Goal: Task Accomplishment & Management: Use online tool/utility

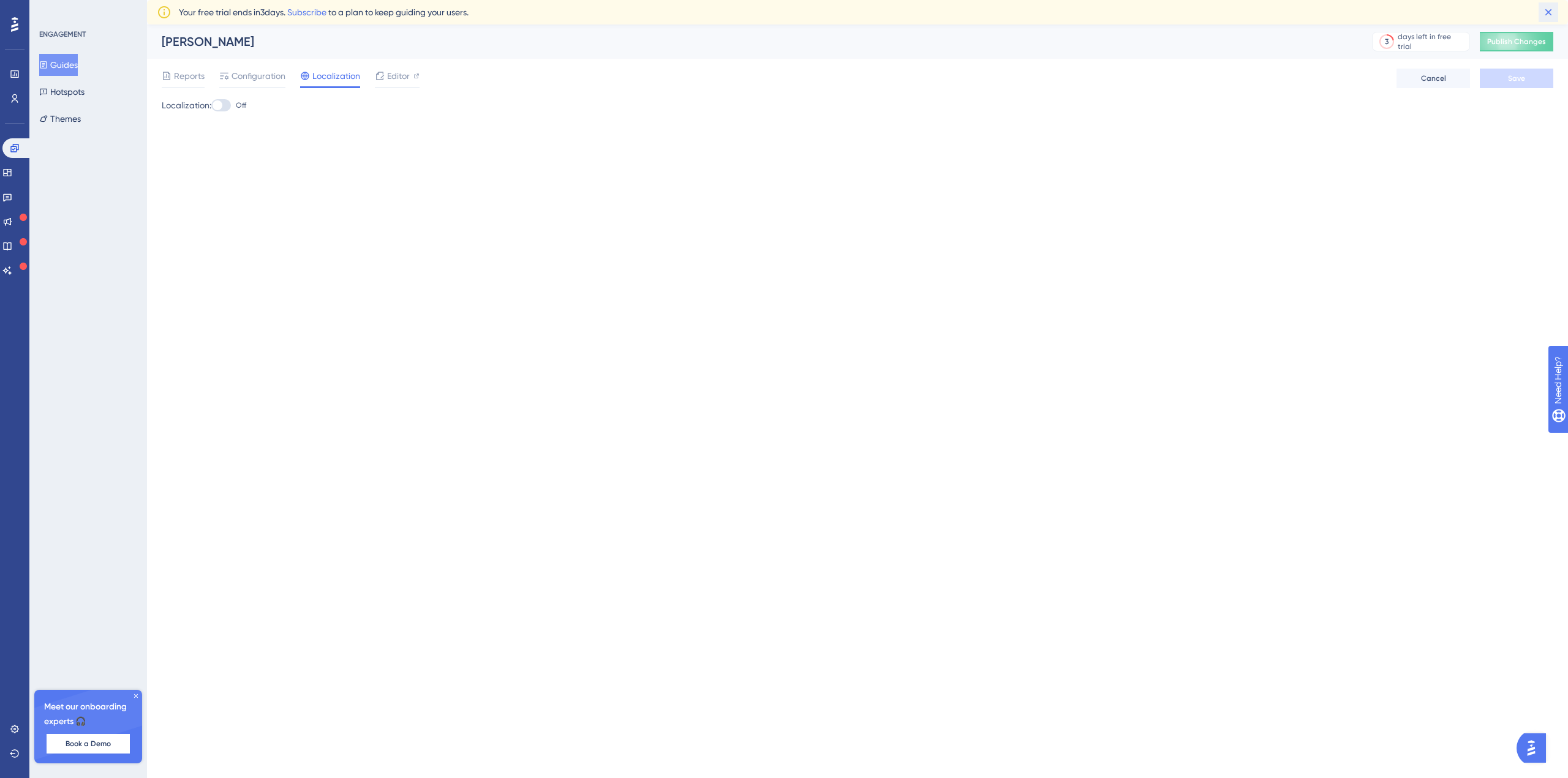
click at [1548, 14] on icon at bounding box center [1548, 13] width 13 height 13
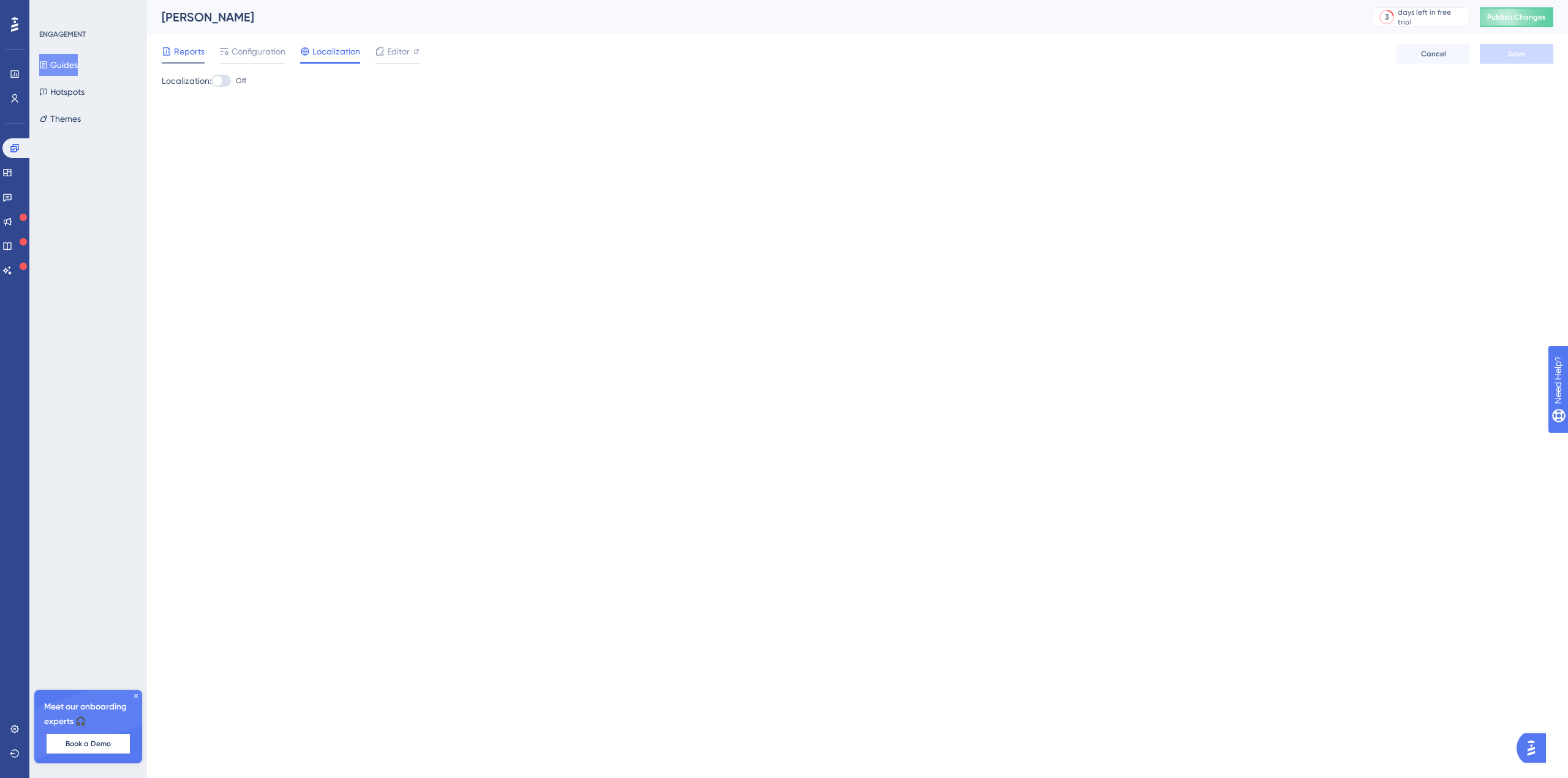
click at [189, 57] on span "Reports" at bounding box center [189, 51] width 31 height 14
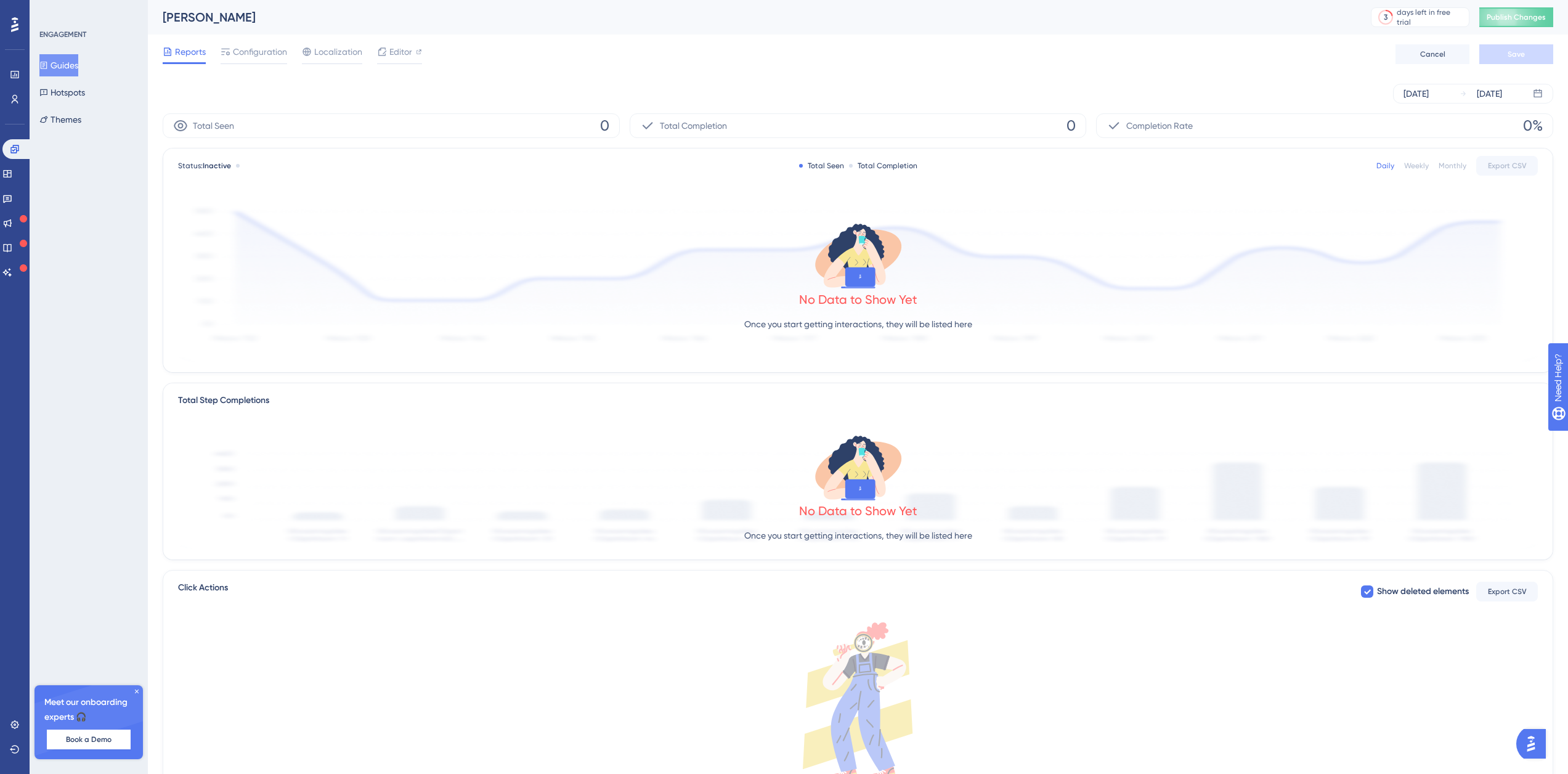
click at [64, 72] on button "Guides" at bounding box center [59, 65] width 39 height 23
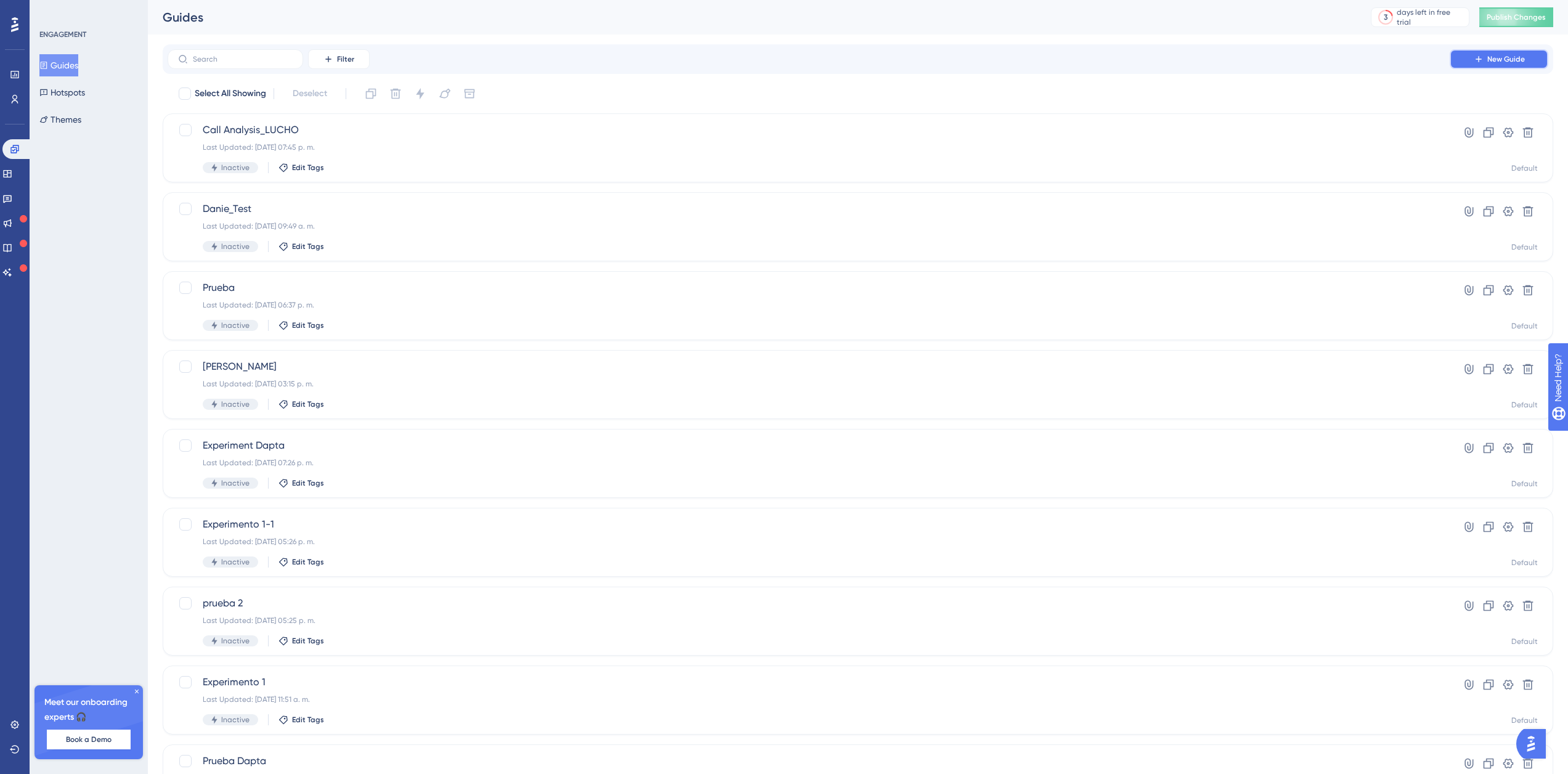
click at [1522, 55] on span "New Guide" at bounding box center [1506, 59] width 38 height 10
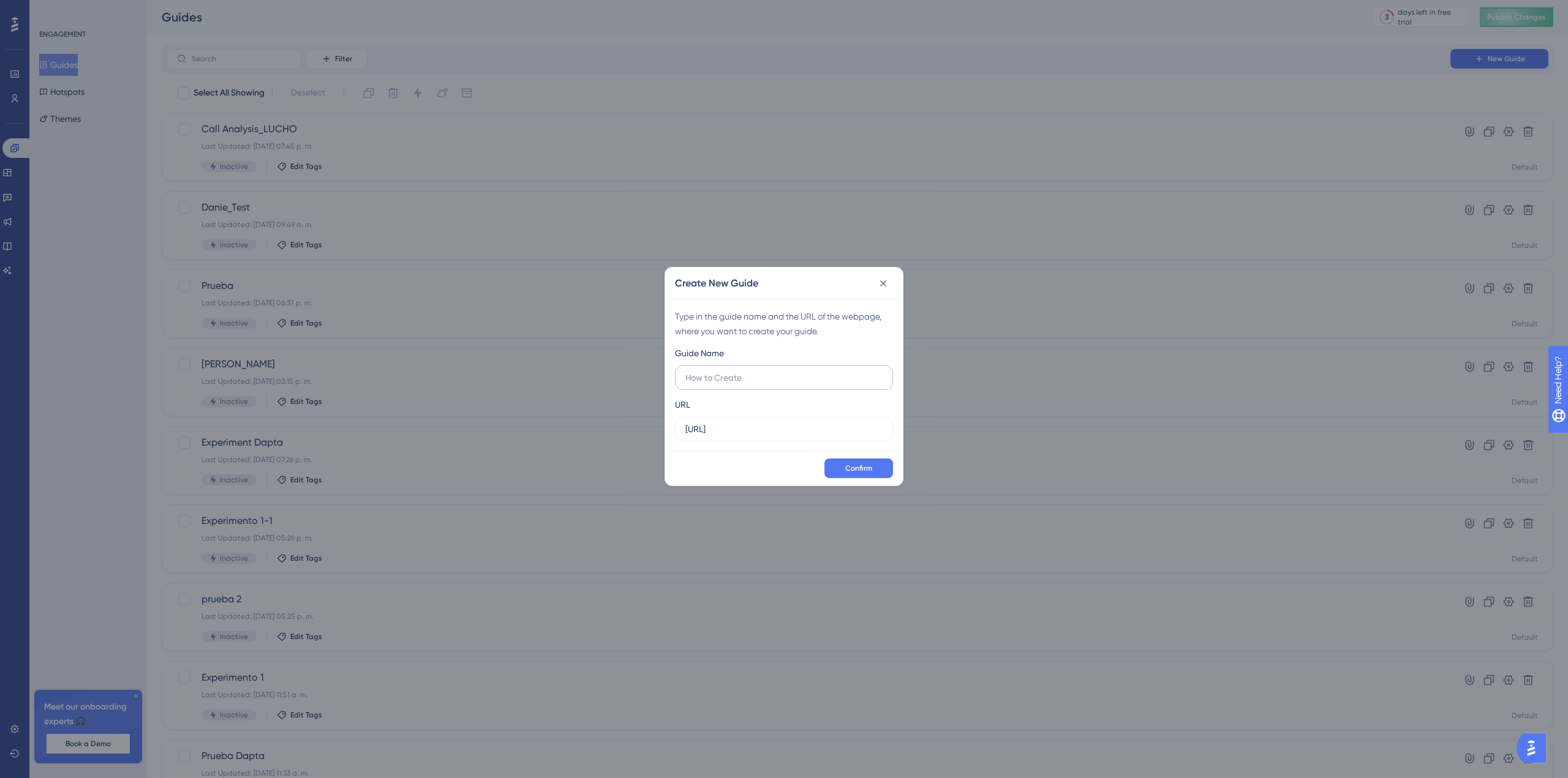
click at [722, 374] on input "text" at bounding box center [784, 377] width 197 height 13
click at [683, 375] on label "Settings" at bounding box center [784, 377] width 218 height 24
click at [685, 375] on input "Settings" at bounding box center [784, 377] width 197 height 13
drag, startPoint x: 684, startPoint y: 379, endPoint x: 714, endPoint y: 384, distance: 30.4
click at [684, 379] on label "Agent settings" at bounding box center [784, 377] width 218 height 24
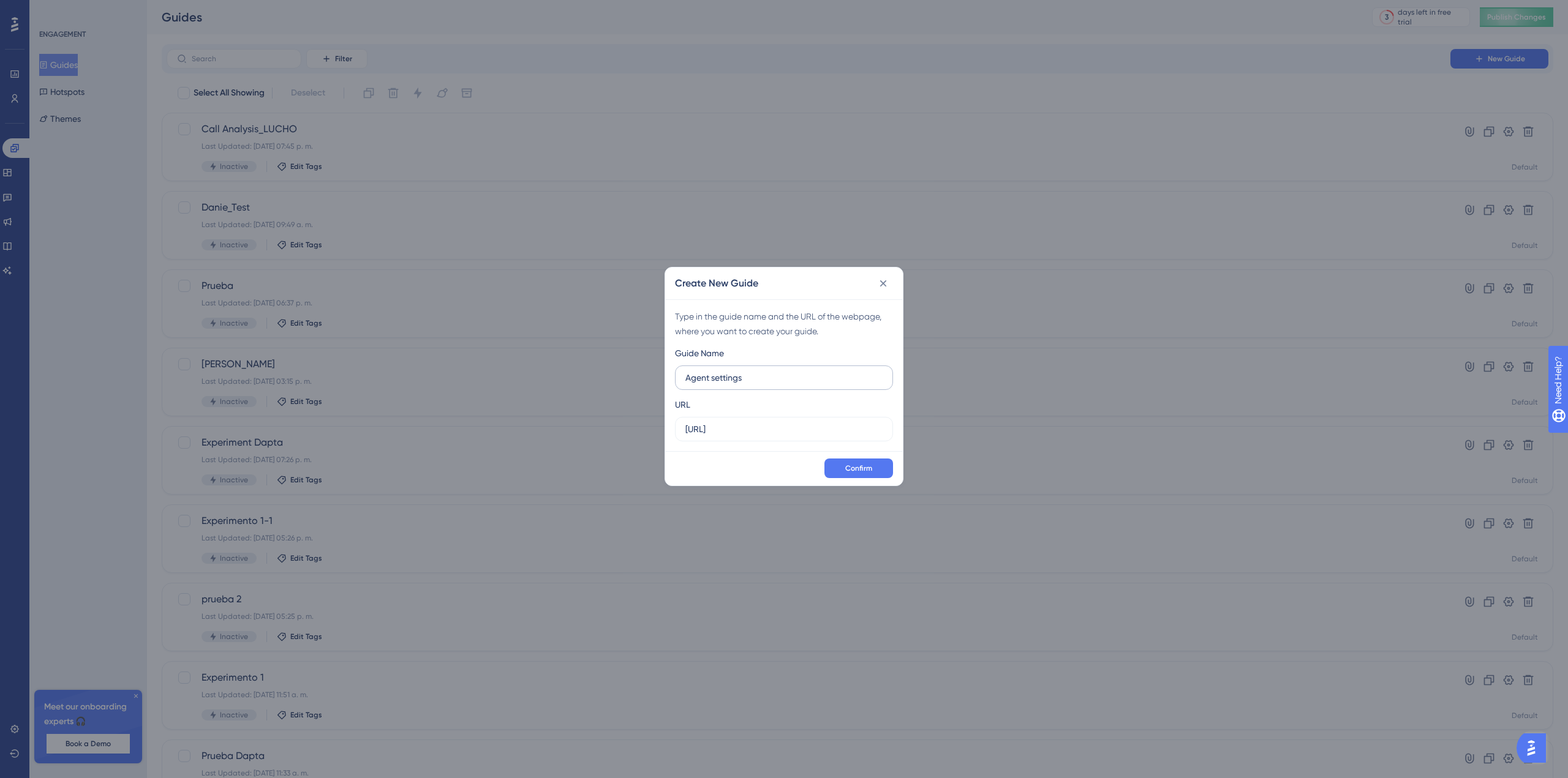
click at [685, 379] on input "Agent settings" at bounding box center [784, 377] width 197 height 13
click at [685, 376] on label "Agent settings" at bounding box center [784, 377] width 218 height 24
click at [685, 376] on input "Agent settings" at bounding box center [784, 377] width 197 height 13
click at [712, 380] on input "Voice agent settings" at bounding box center [784, 377] width 197 height 13
type input "Voice agent settings"
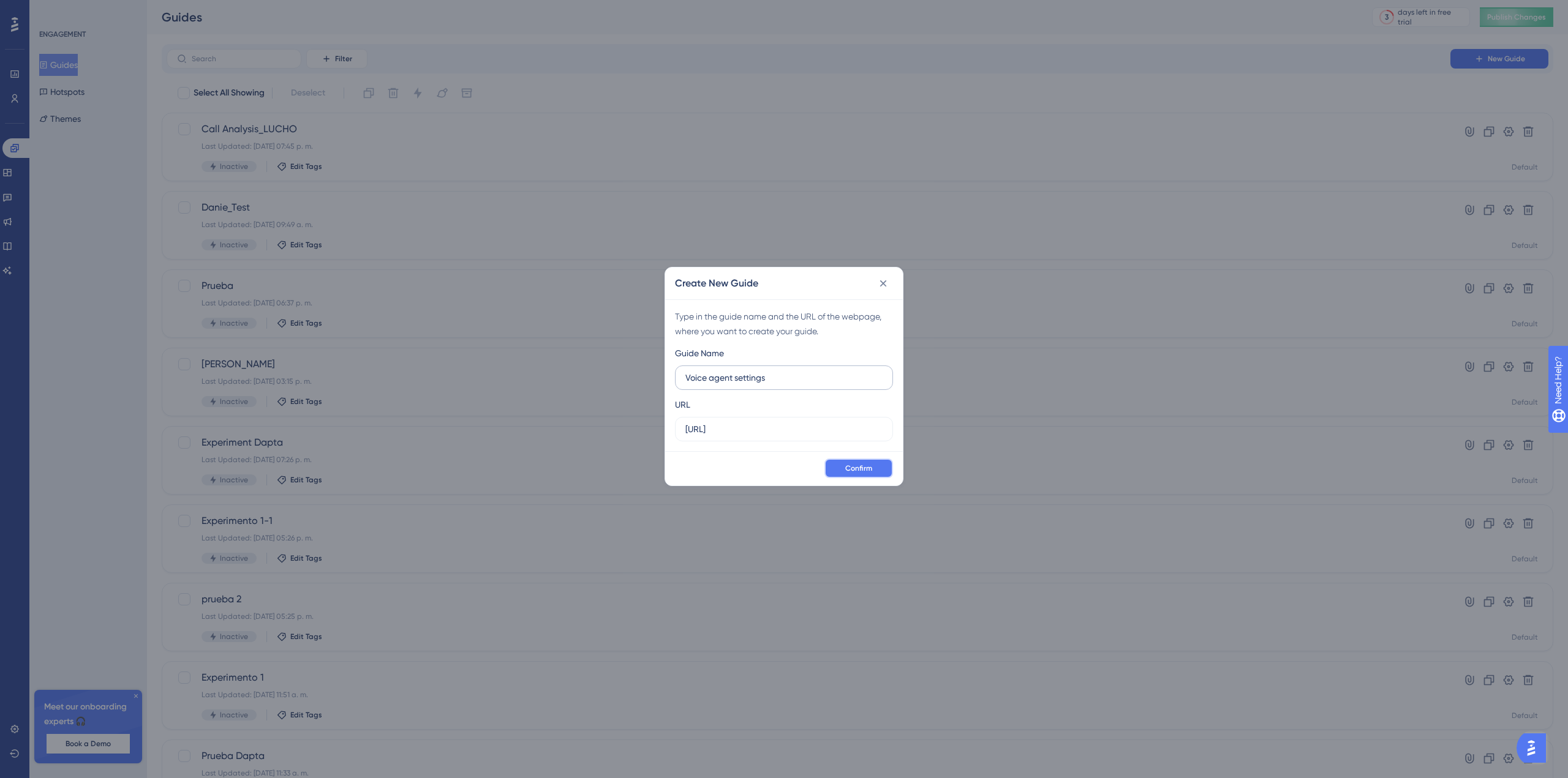
drag, startPoint x: 864, startPoint y: 467, endPoint x: 829, endPoint y: 380, distance: 93.8
click at [829, 380] on div "Create New Guide Type in the guide name and the URL of the webpage, where you w…" at bounding box center [784, 377] width 238 height 219
click at [847, 475] on button "Confirm" at bounding box center [858, 469] width 68 height 20
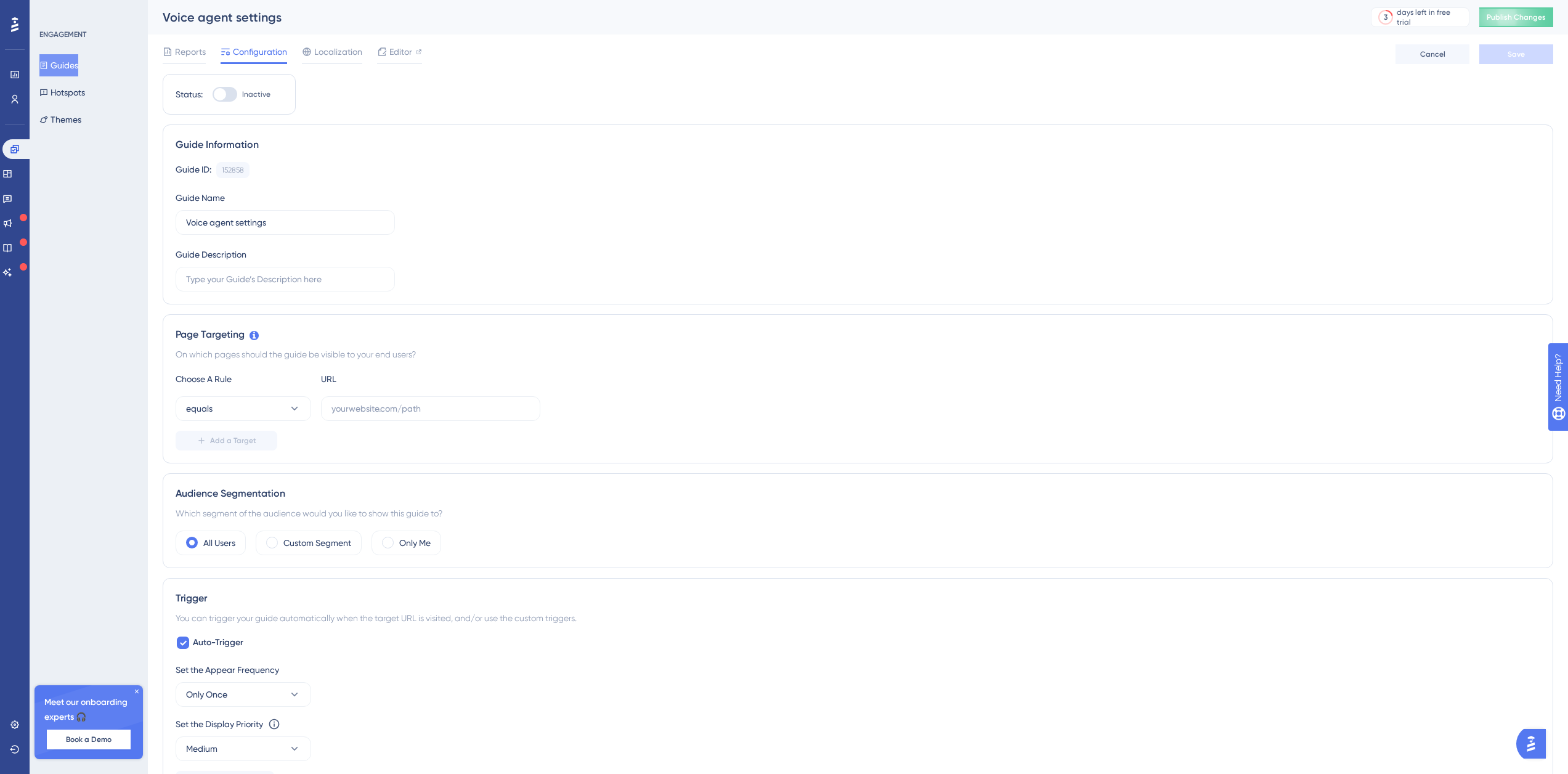
scroll to position [246, 0]
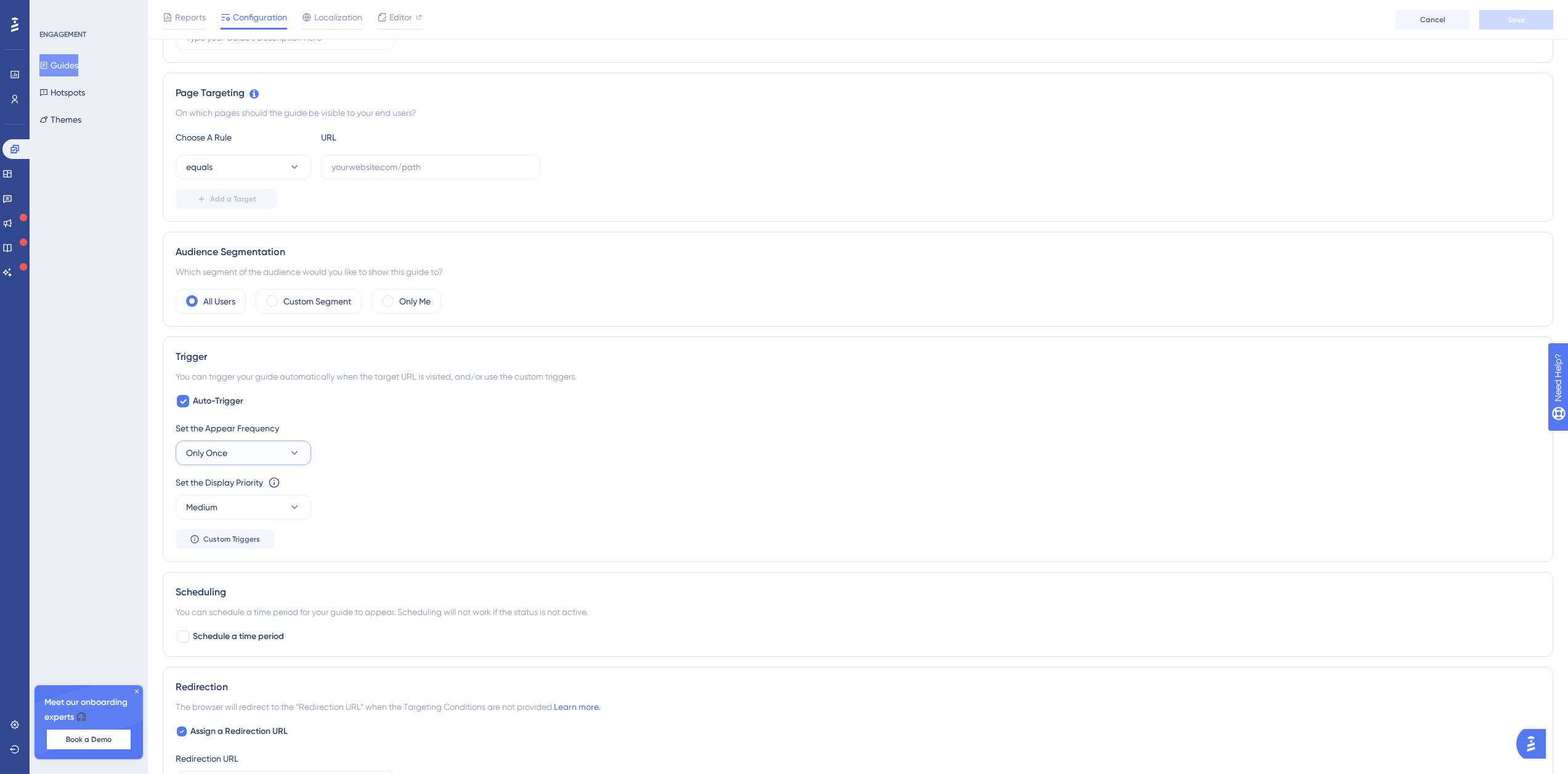
click at [267, 454] on button "Only Once" at bounding box center [244, 453] width 136 height 24
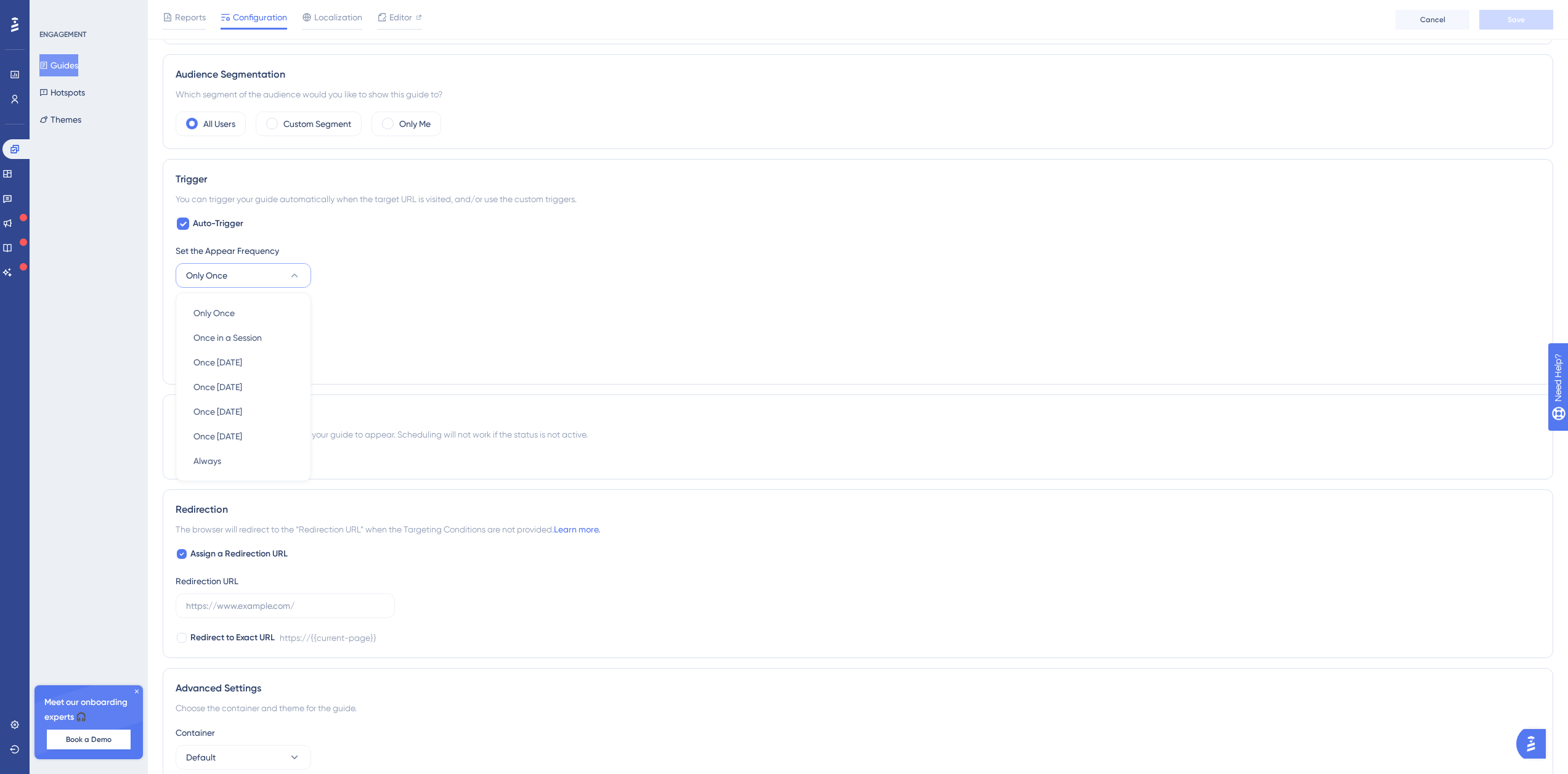
click at [383, 355] on div "Set the Appear Frequency Only Once Only Once Only Once Once in a Session Once i…" at bounding box center [858, 308] width 1365 height 129
click at [288, 339] on button "Medium" at bounding box center [244, 330] width 136 height 24
click at [395, 337] on div "Set the Display Priority This option will set the display priority between auto…" at bounding box center [858, 320] width 1365 height 44
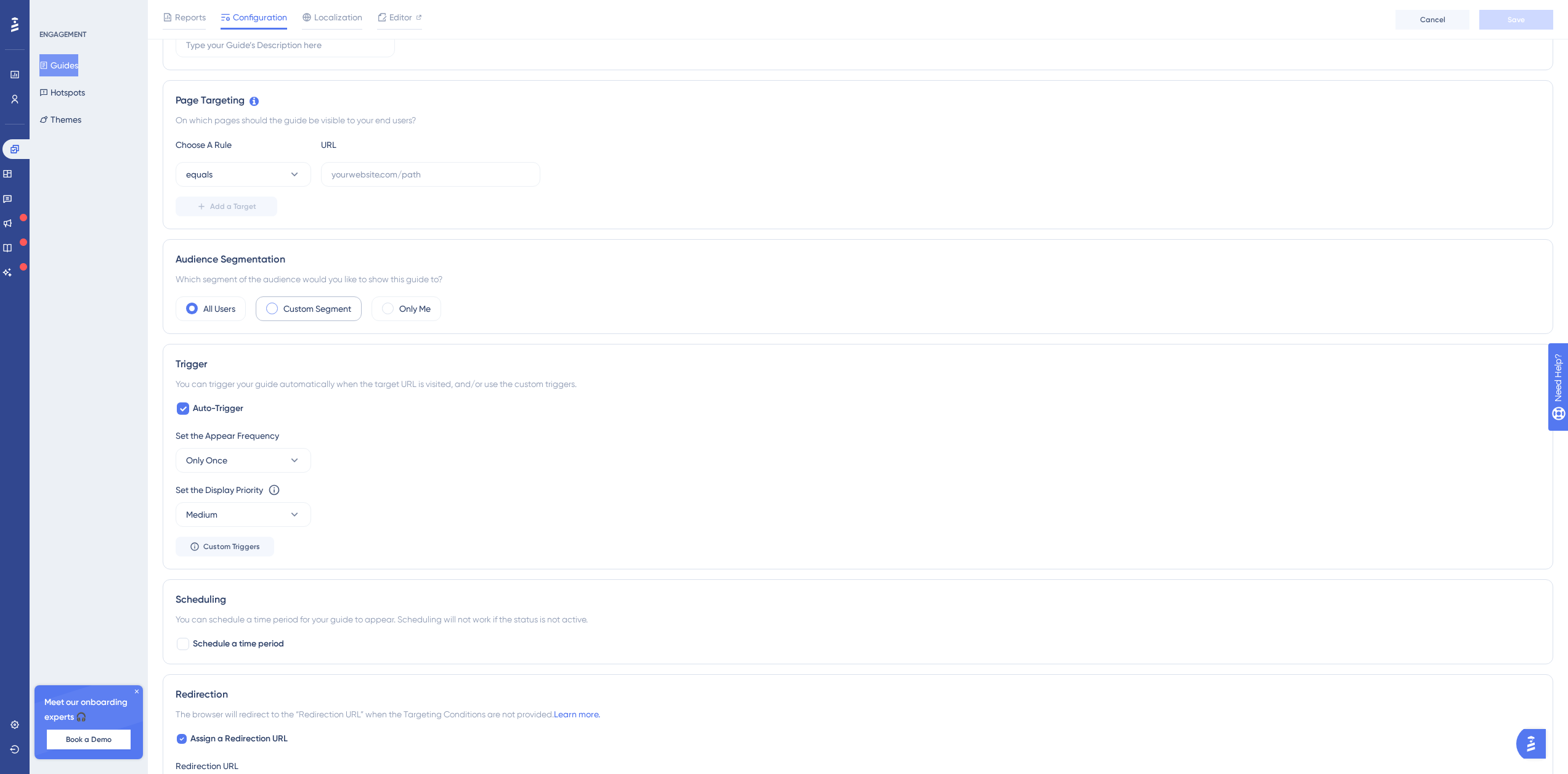
click at [312, 309] on label "Custom Segment" at bounding box center [317, 309] width 68 height 14
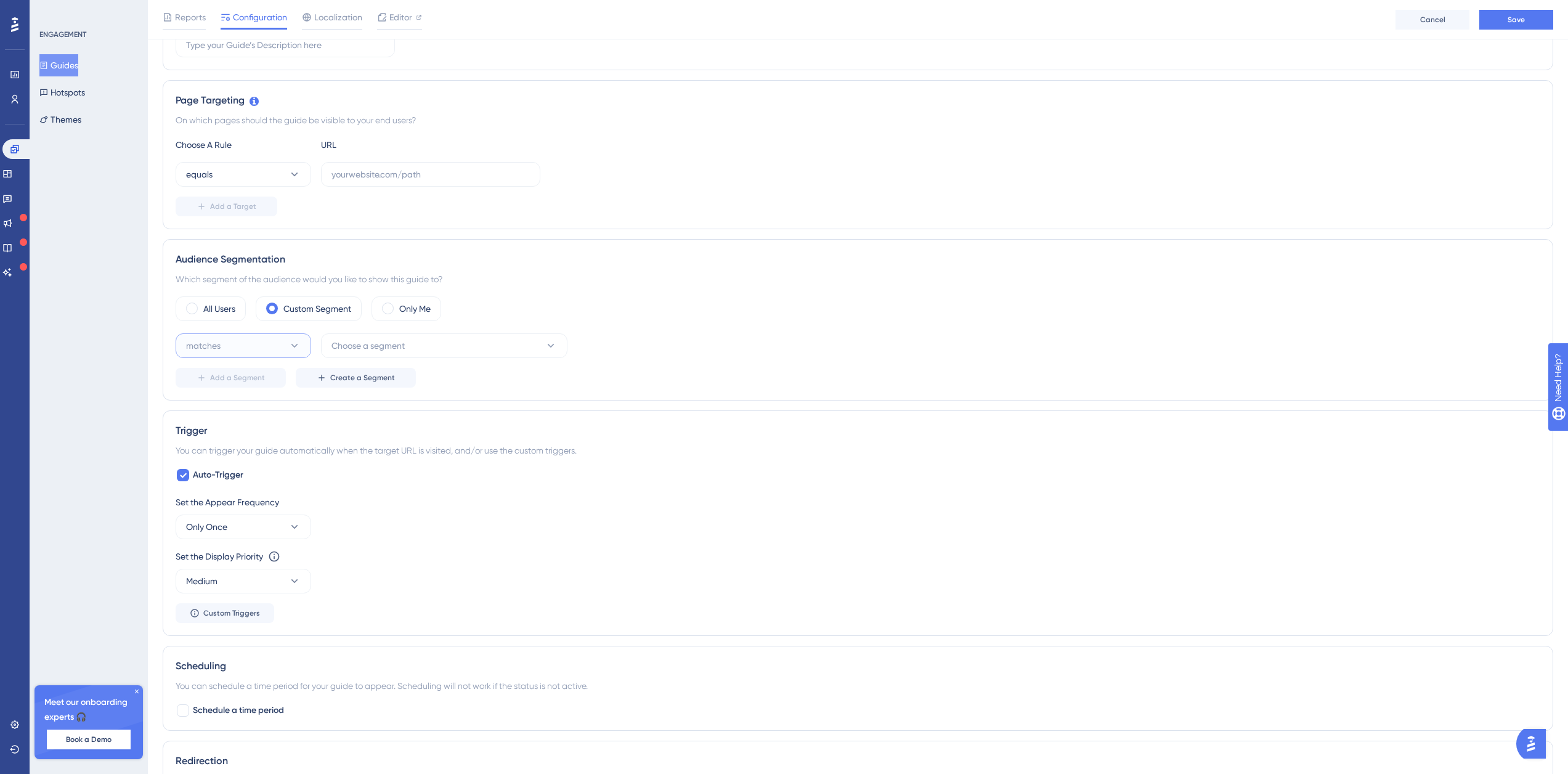
click at [294, 345] on icon at bounding box center [295, 346] width 13 height 13
click at [269, 385] on div "matches matches" at bounding box center [244, 383] width 100 height 24
click at [361, 346] on span "Choose a segment" at bounding box center [368, 346] width 73 height 14
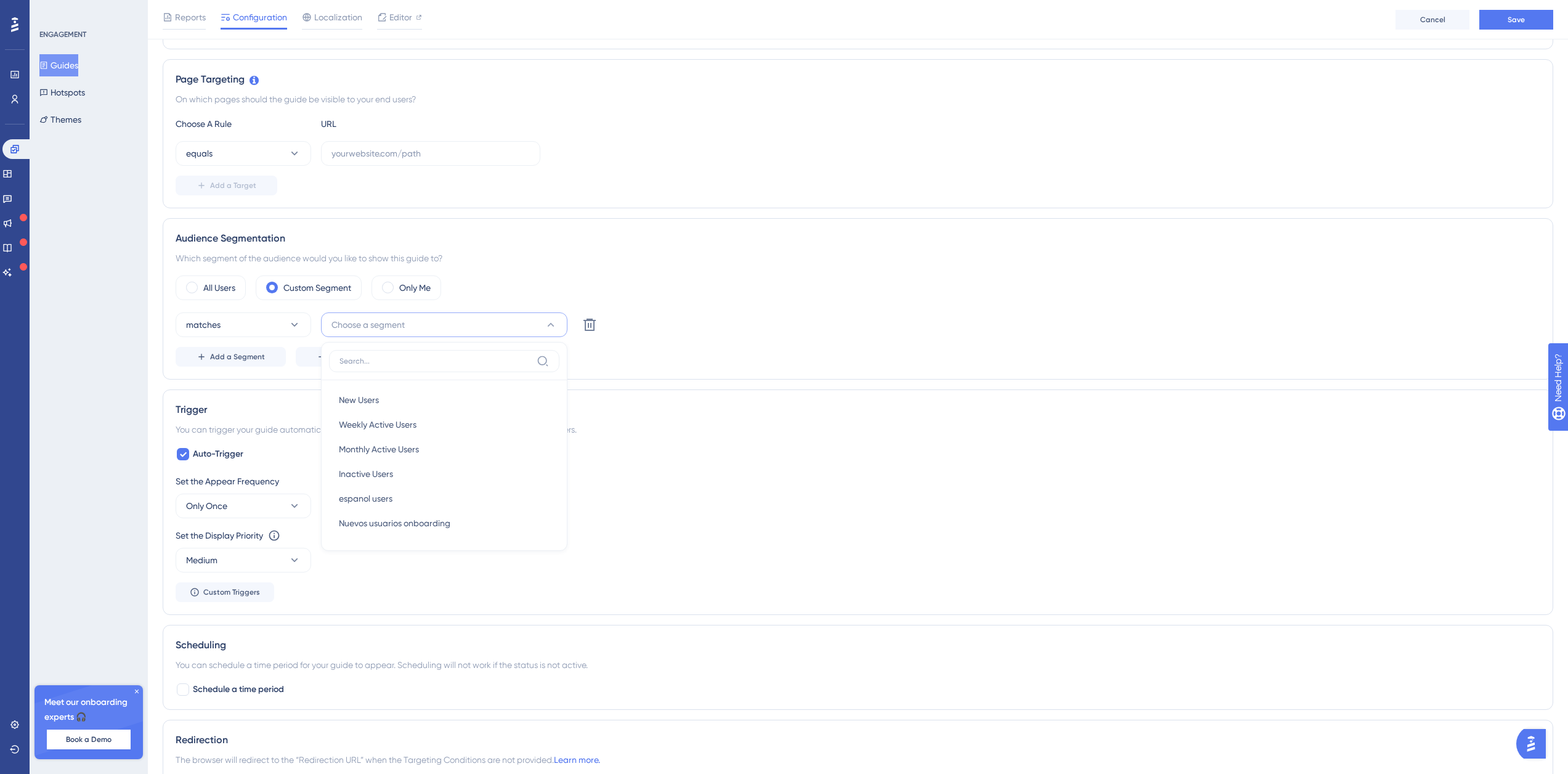
scroll to position [485, 0]
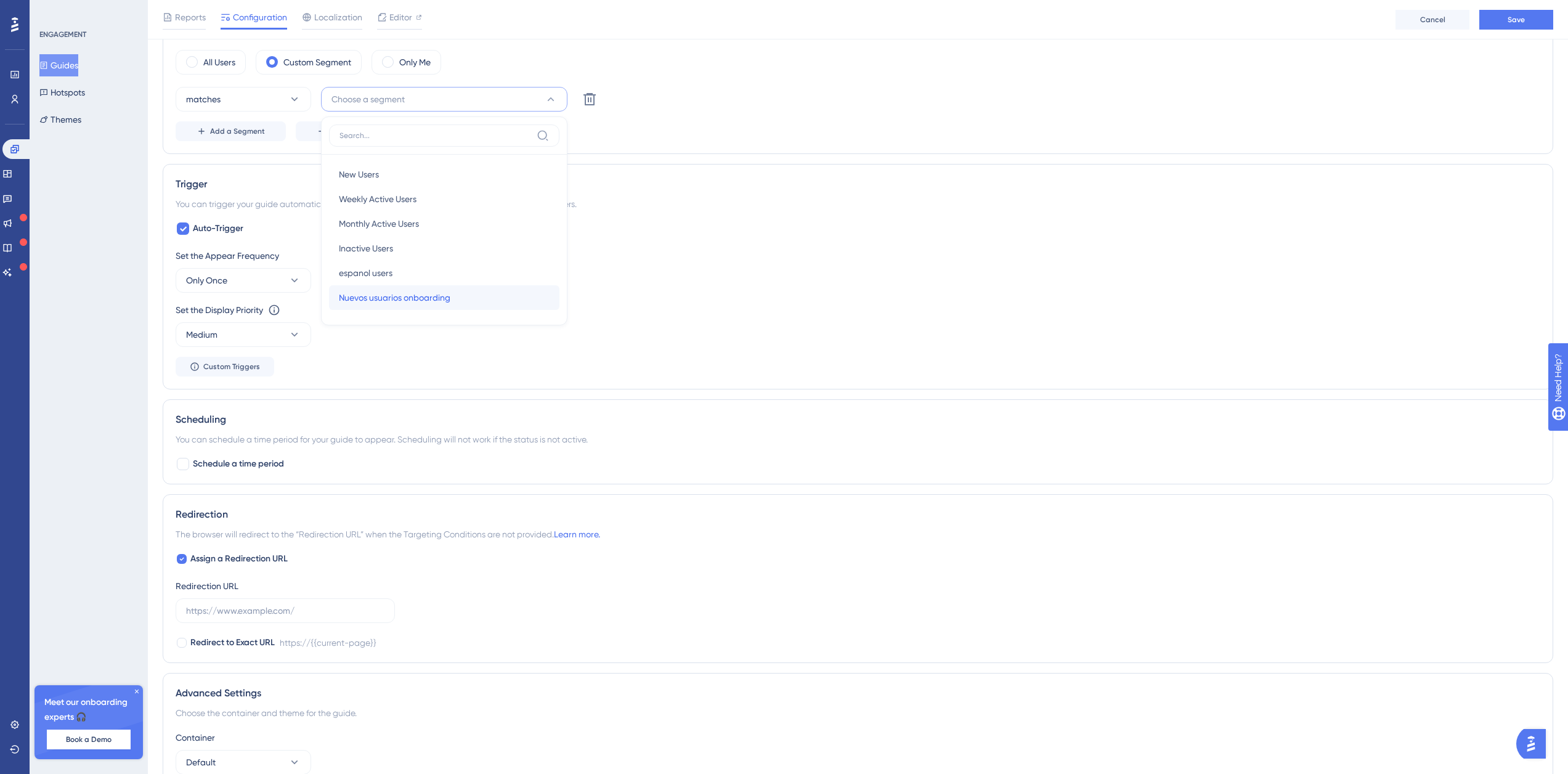
click at [407, 308] on div "Nuevos usuarios onboarding Nuevos usuarios onboarding" at bounding box center [444, 297] width 211 height 24
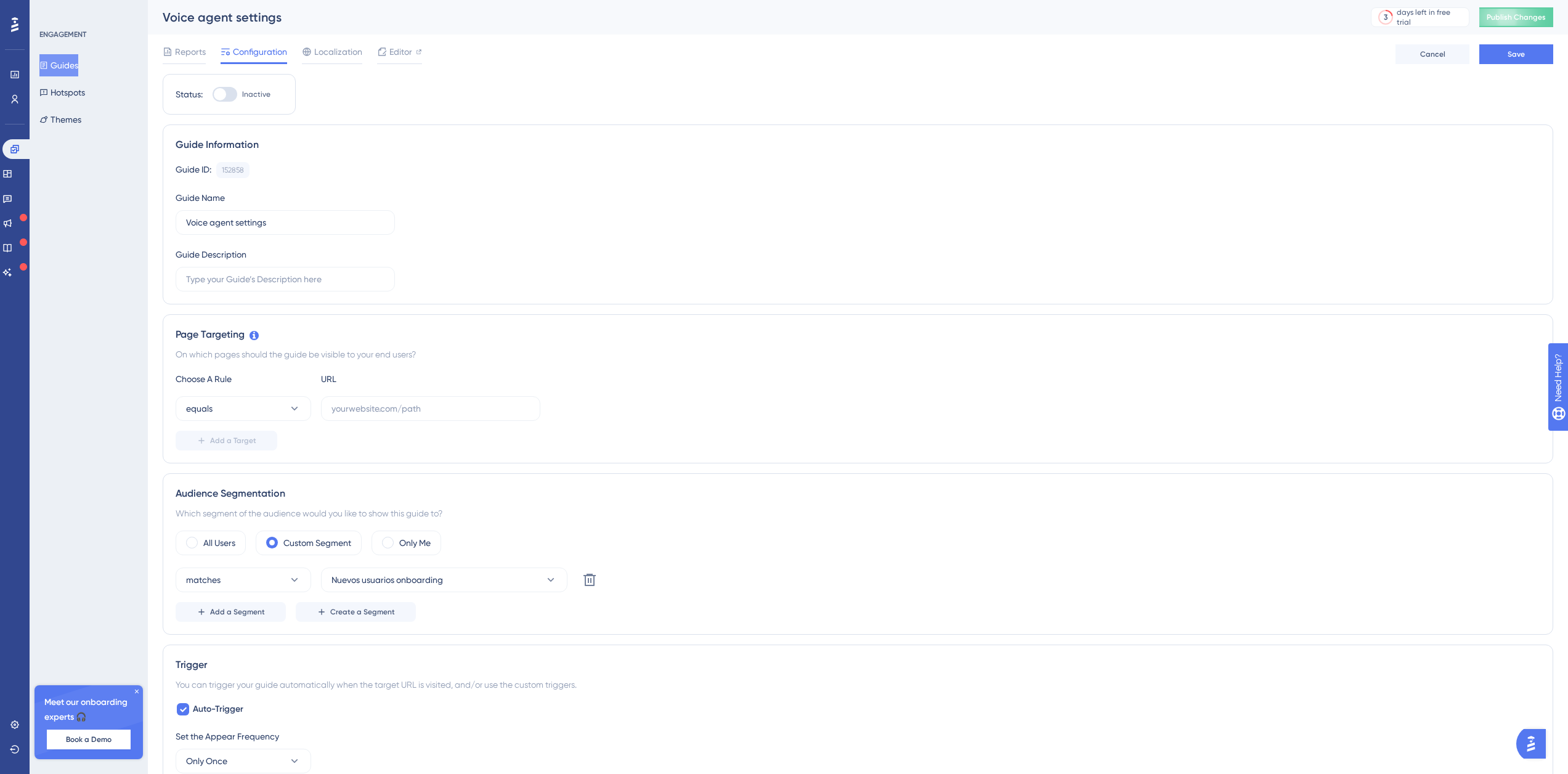
scroll to position [62, 0]
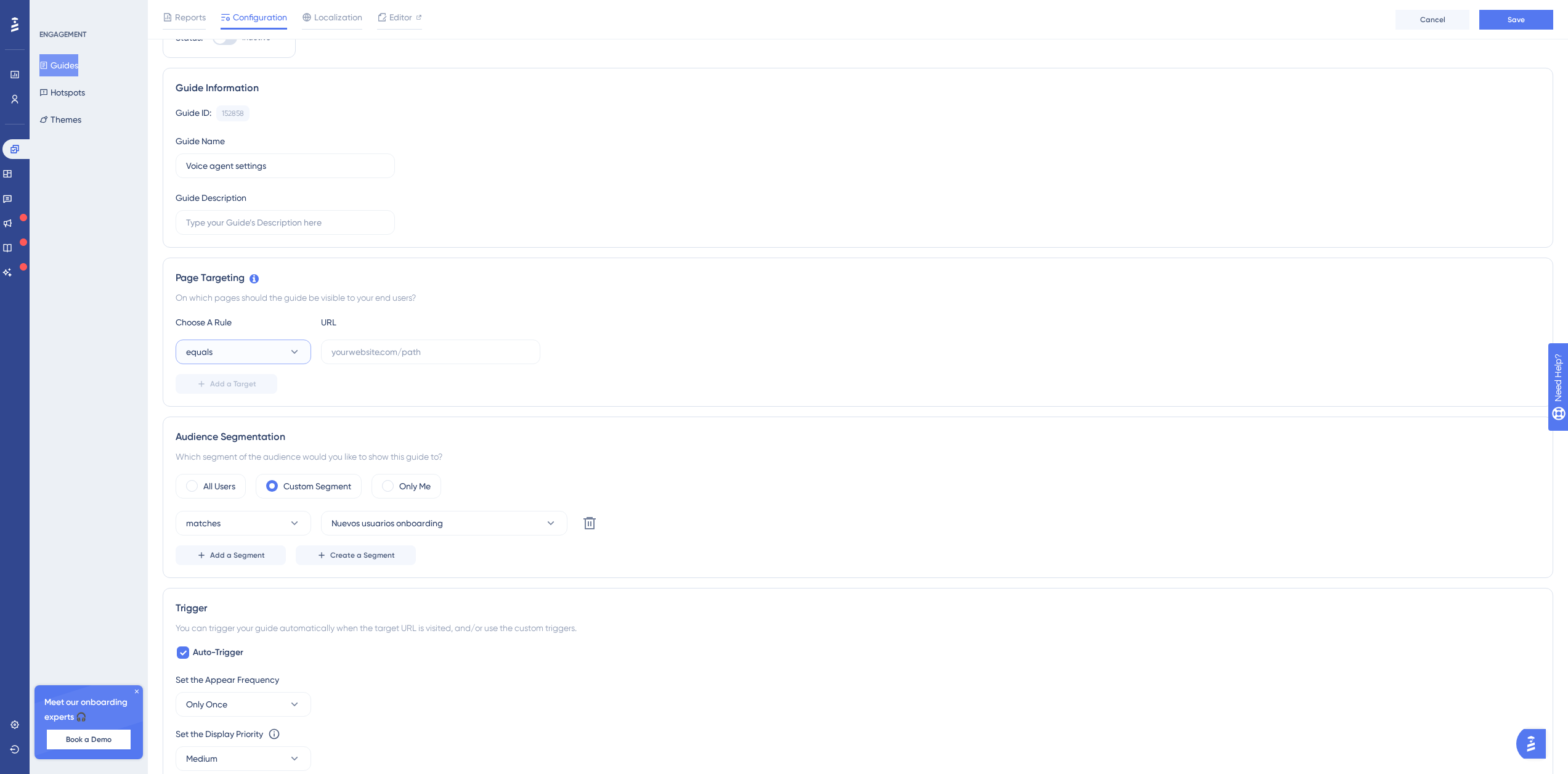
click at [272, 350] on button "equals" at bounding box center [244, 351] width 136 height 24
click at [234, 487] on span "starts with" at bounding box center [214, 488] width 41 height 14
click at [356, 365] on div "Choose A Rule URL starts with Add a Target" at bounding box center [858, 354] width 1365 height 79
click at [356, 354] on input "text" at bounding box center [430, 351] width 198 height 14
paste input "https://app.dapta.ai/agents-studio/voice-agents/"
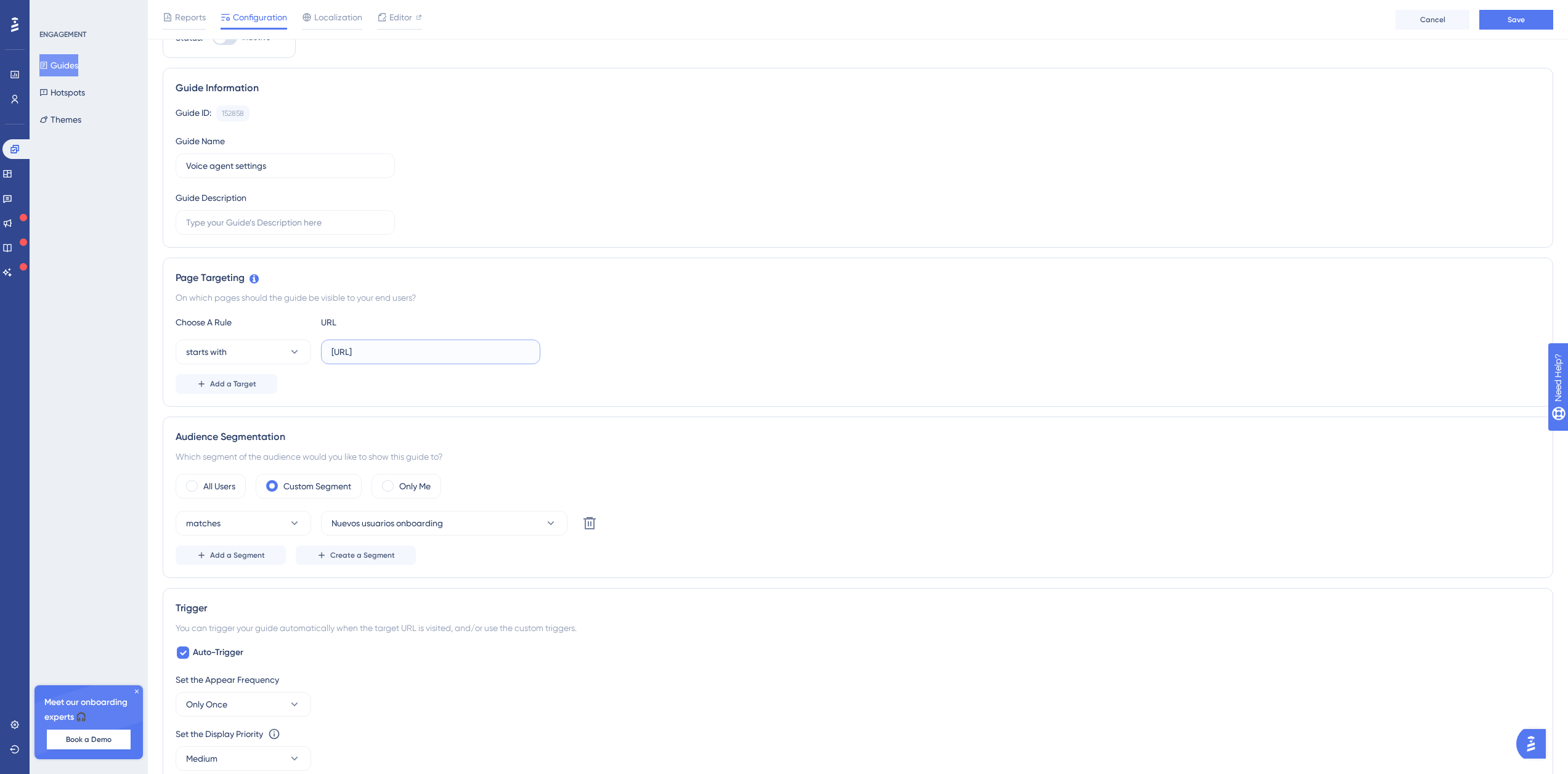
scroll to position [0, 8]
type input "https://app.dapta.ai/agents-studio/voice-agents/"
click at [249, 383] on span "Add a Target" at bounding box center [233, 384] width 46 height 10
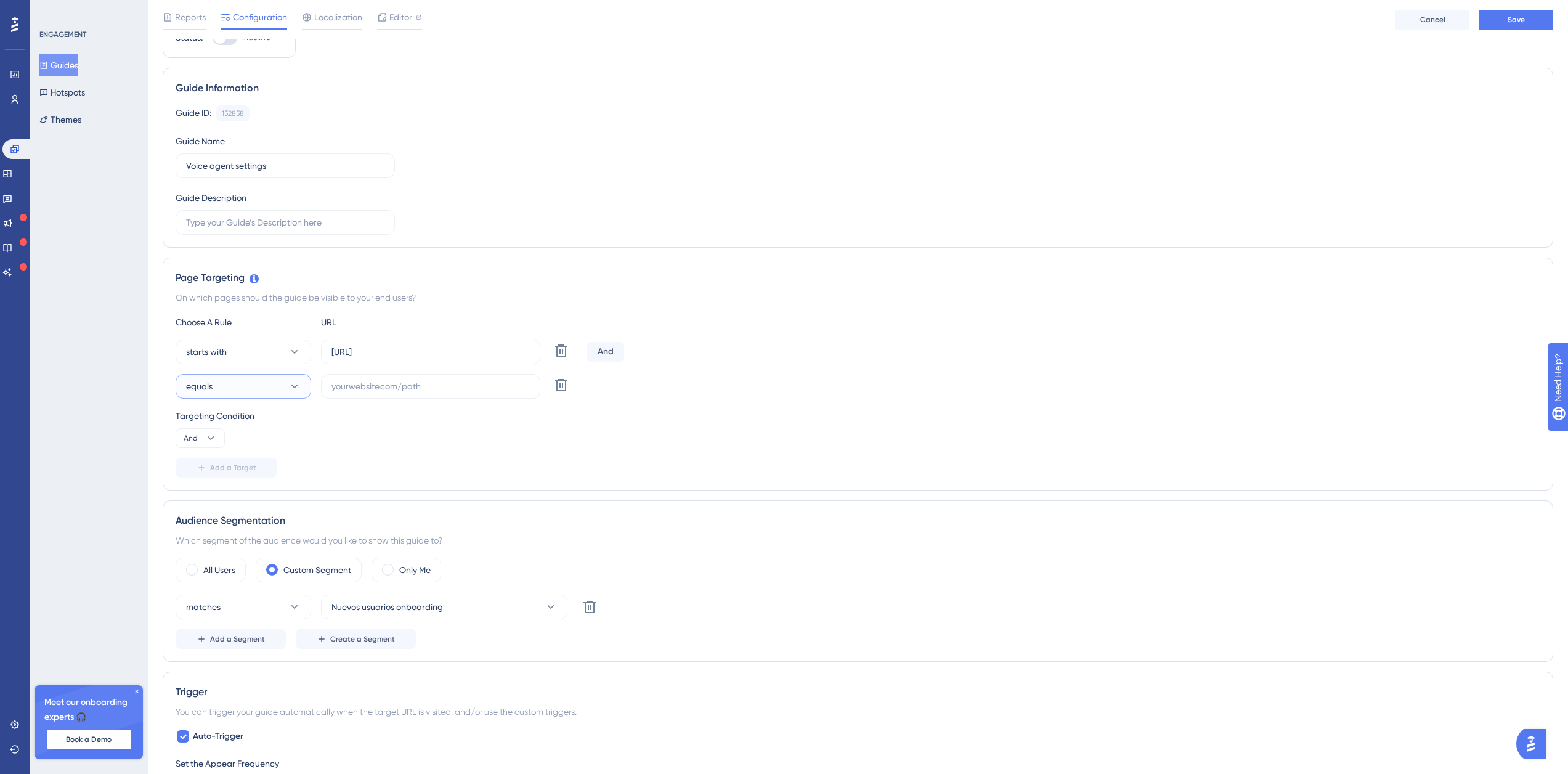
click at [243, 384] on button "equals" at bounding box center [244, 386] width 136 height 24
click at [245, 549] on div "ends with ends with" at bounding box center [244, 547] width 100 height 24
click at [368, 389] on input "text" at bounding box center [430, 386] width 198 height 14
paste input "?segment=settings"
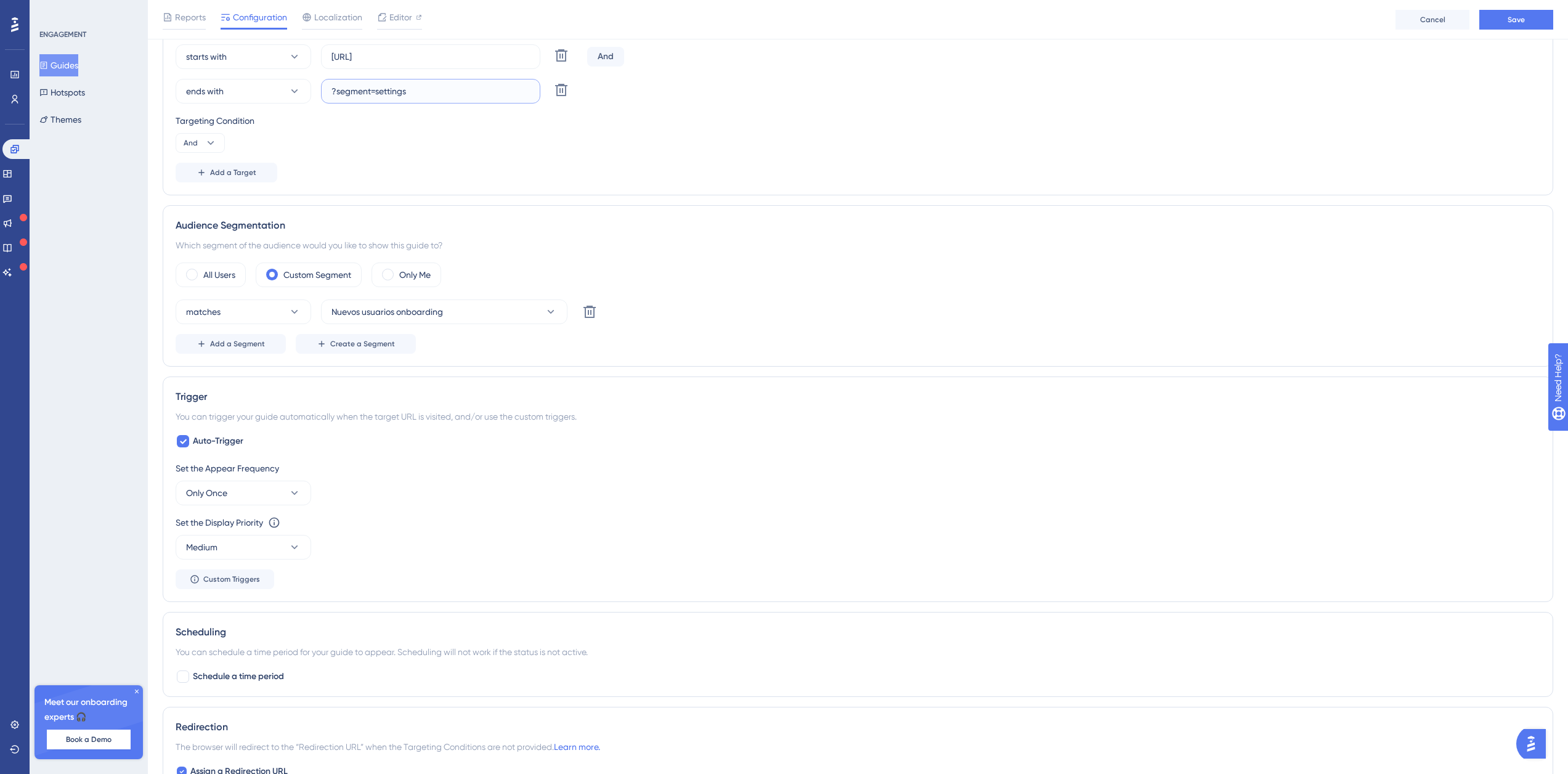
scroll to position [72, 0]
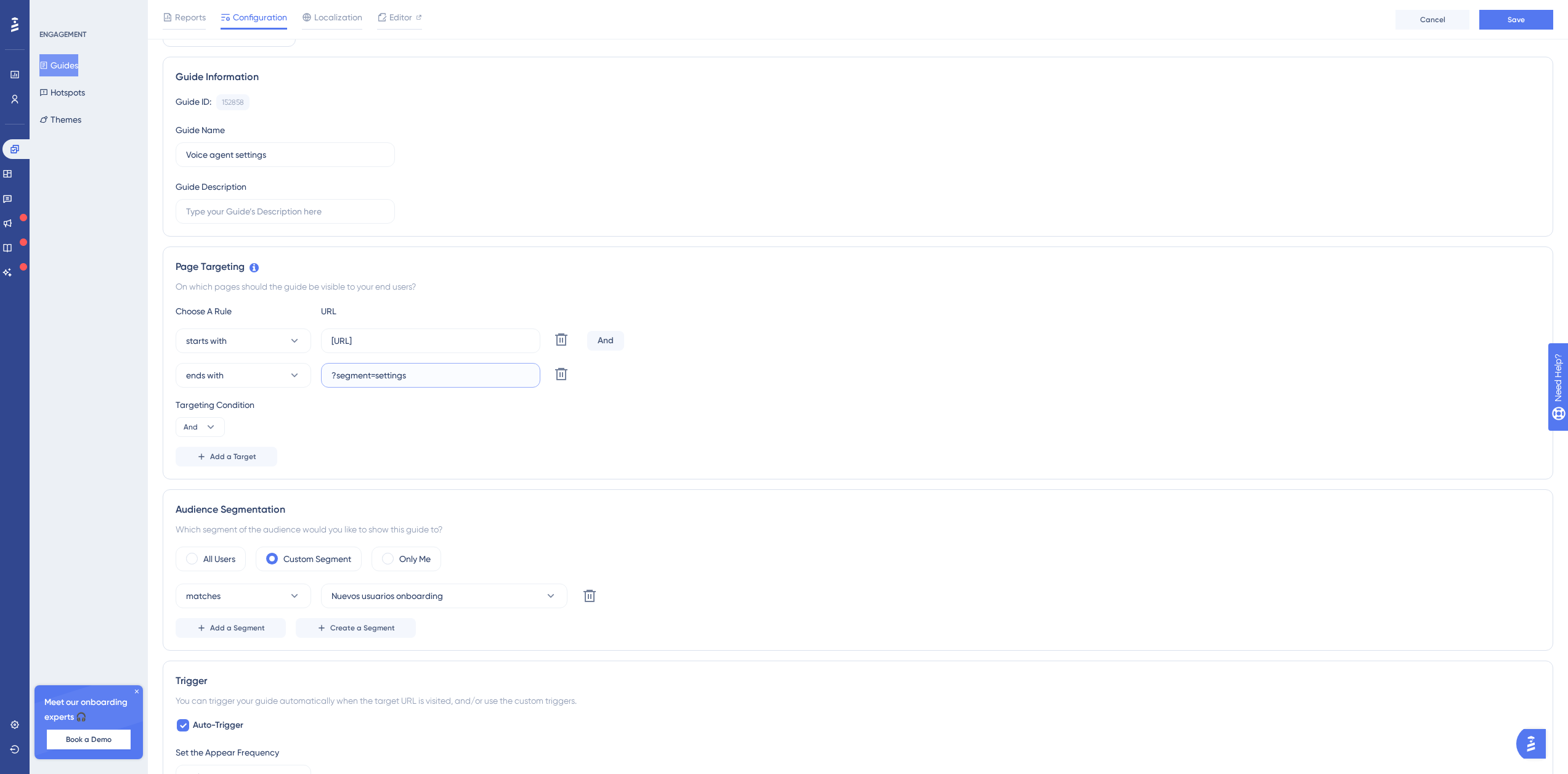
type input "?segment=settings"
click at [441, 448] on div "Add a Target" at bounding box center [858, 457] width 1365 height 20
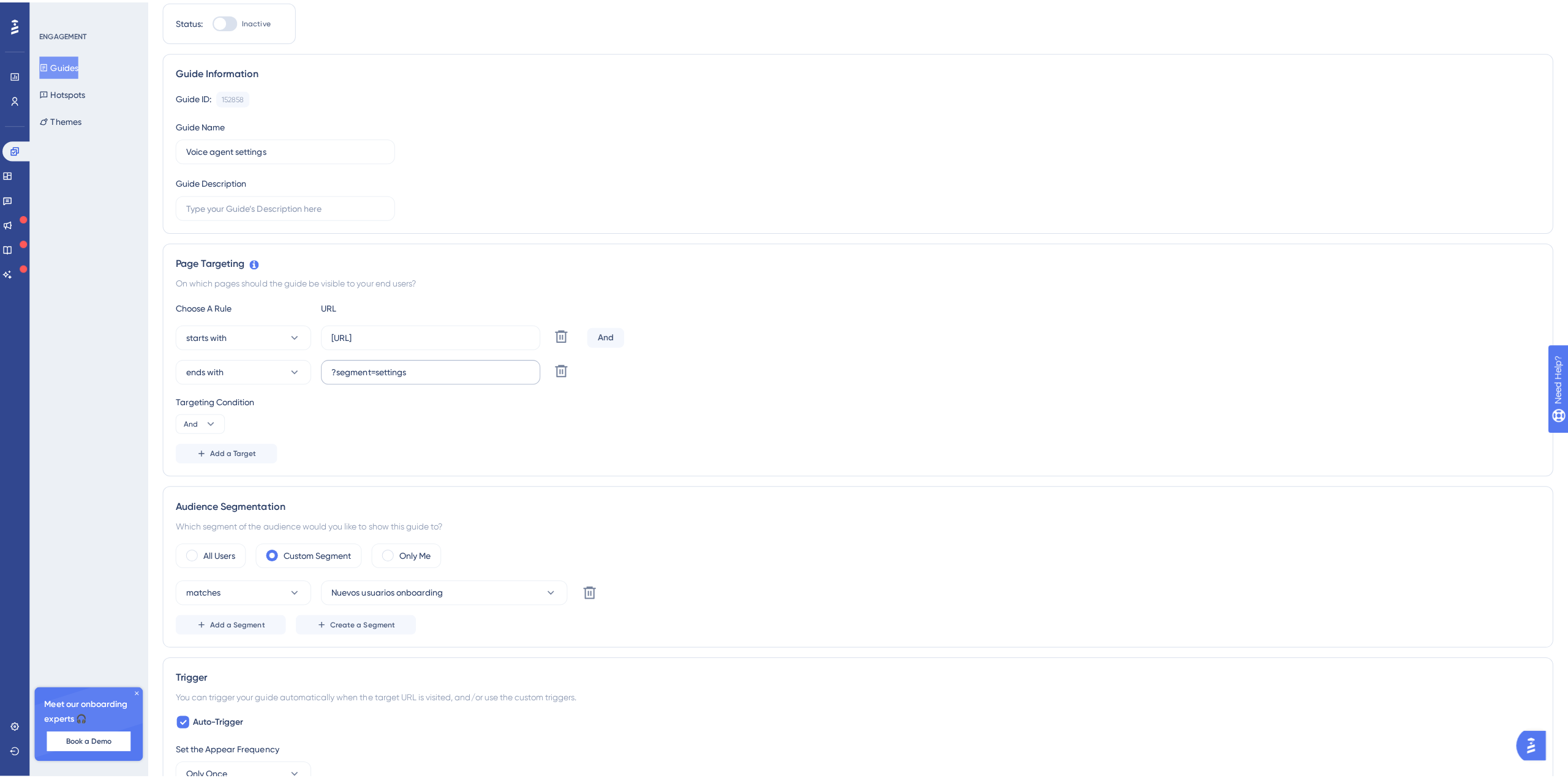
scroll to position [0, 0]
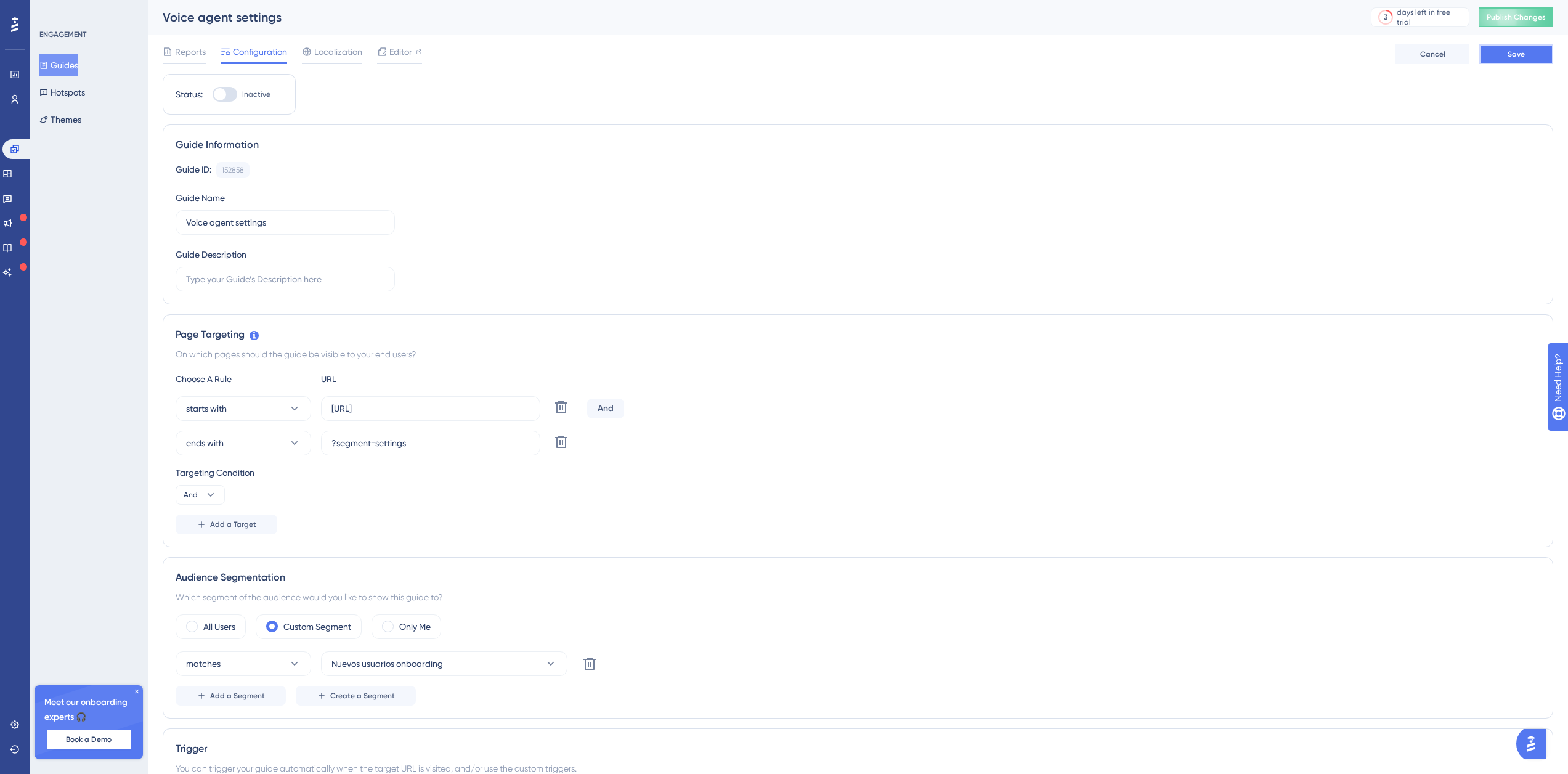
click at [1512, 55] on span "Save" at bounding box center [1516, 53] width 17 height 10
click at [387, 59] on div "Editor" at bounding box center [400, 52] width 45 height 14
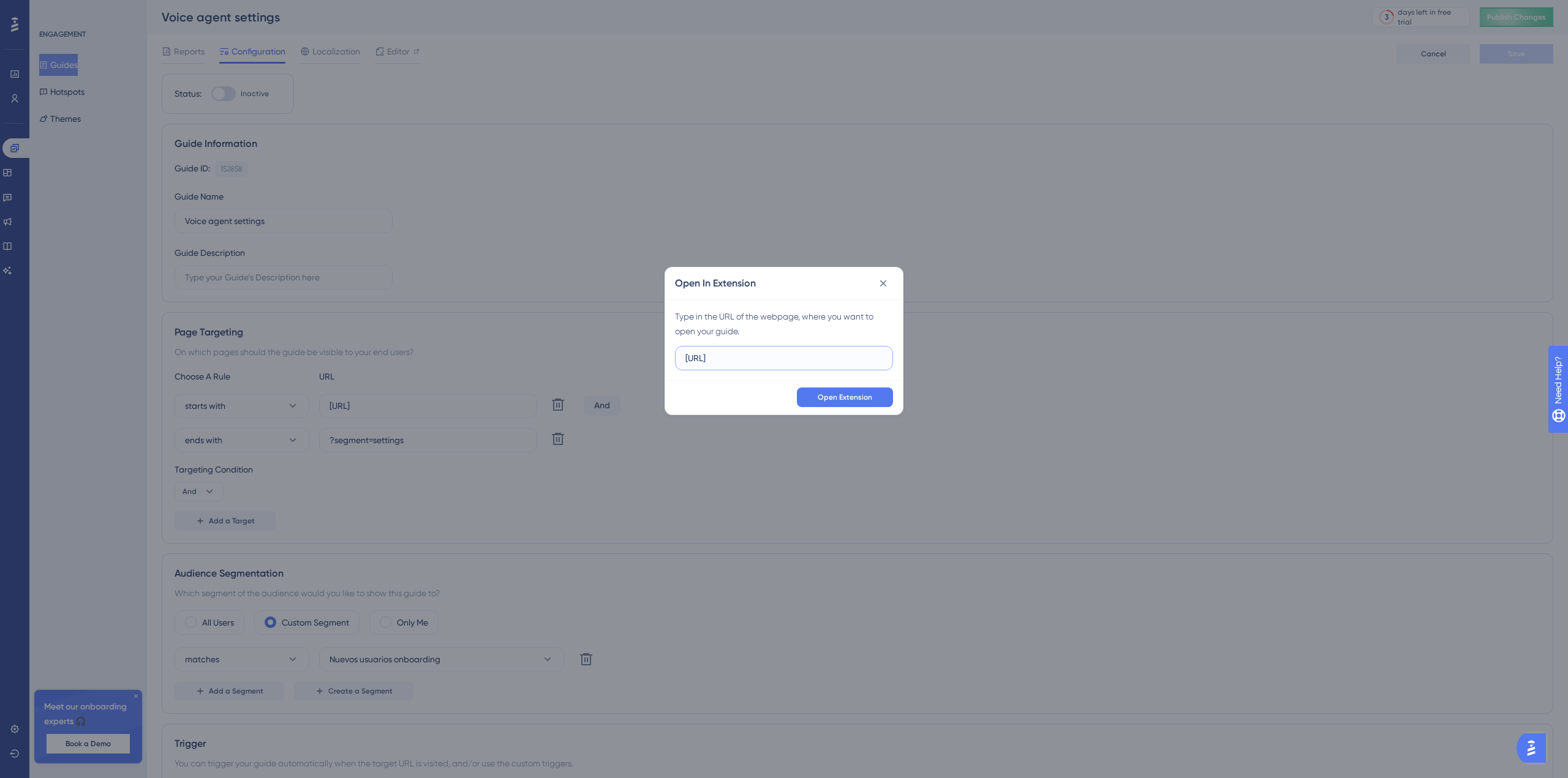
drag, startPoint x: 801, startPoint y: 360, endPoint x: 525, endPoint y: 358, distance: 276.0
click at [525, 358] on div "Open In Extension Type in the URL of the webpage, where you want to open your g…" at bounding box center [784, 389] width 1568 height 778
paste input "apta.ai/agents-studio/voice-agents/"
type input "https://app.dapta.ai/agents-studio/voice-agents/"
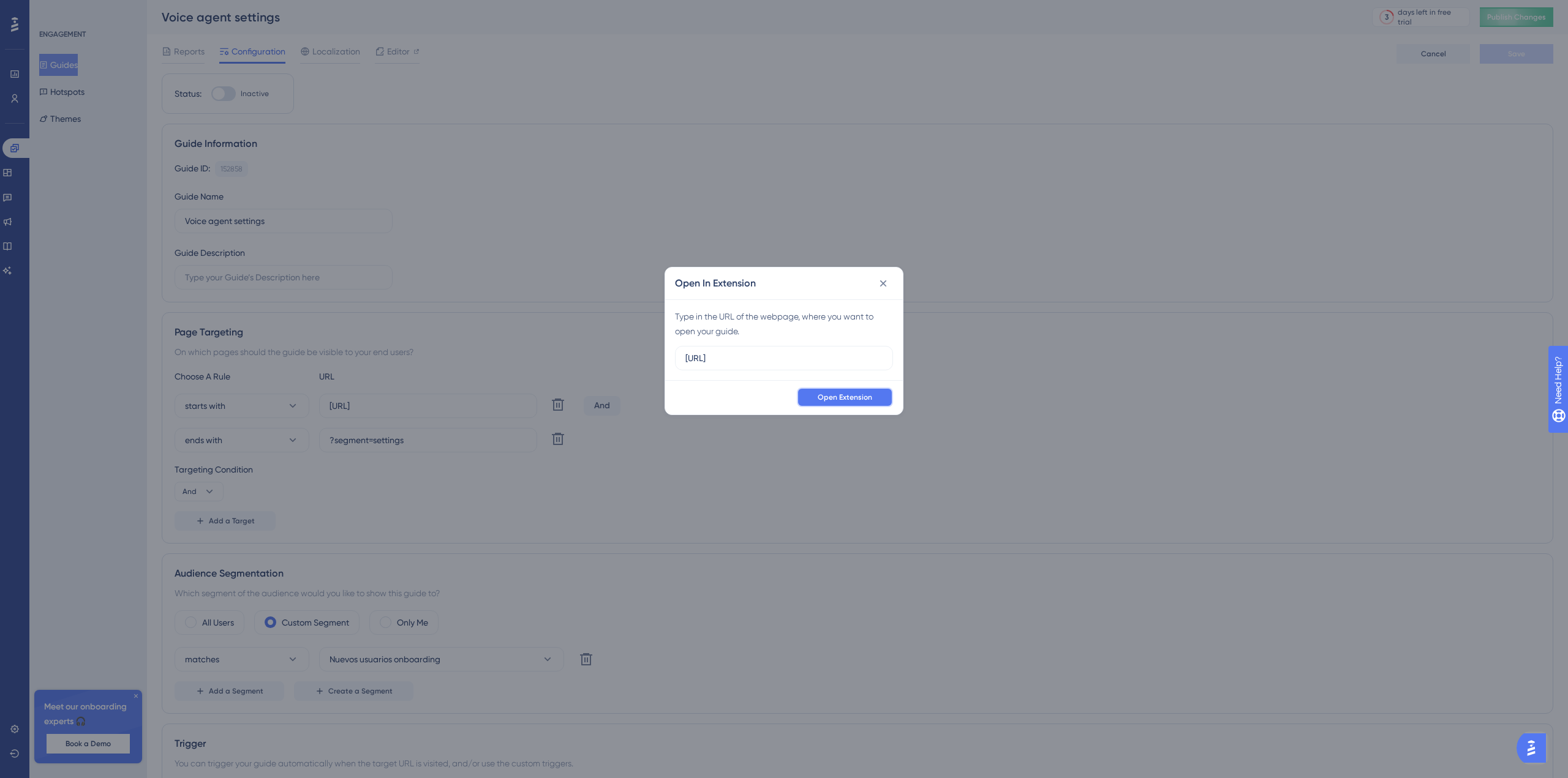
click at [833, 394] on span "Open Extension" at bounding box center [845, 397] width 55 height 10
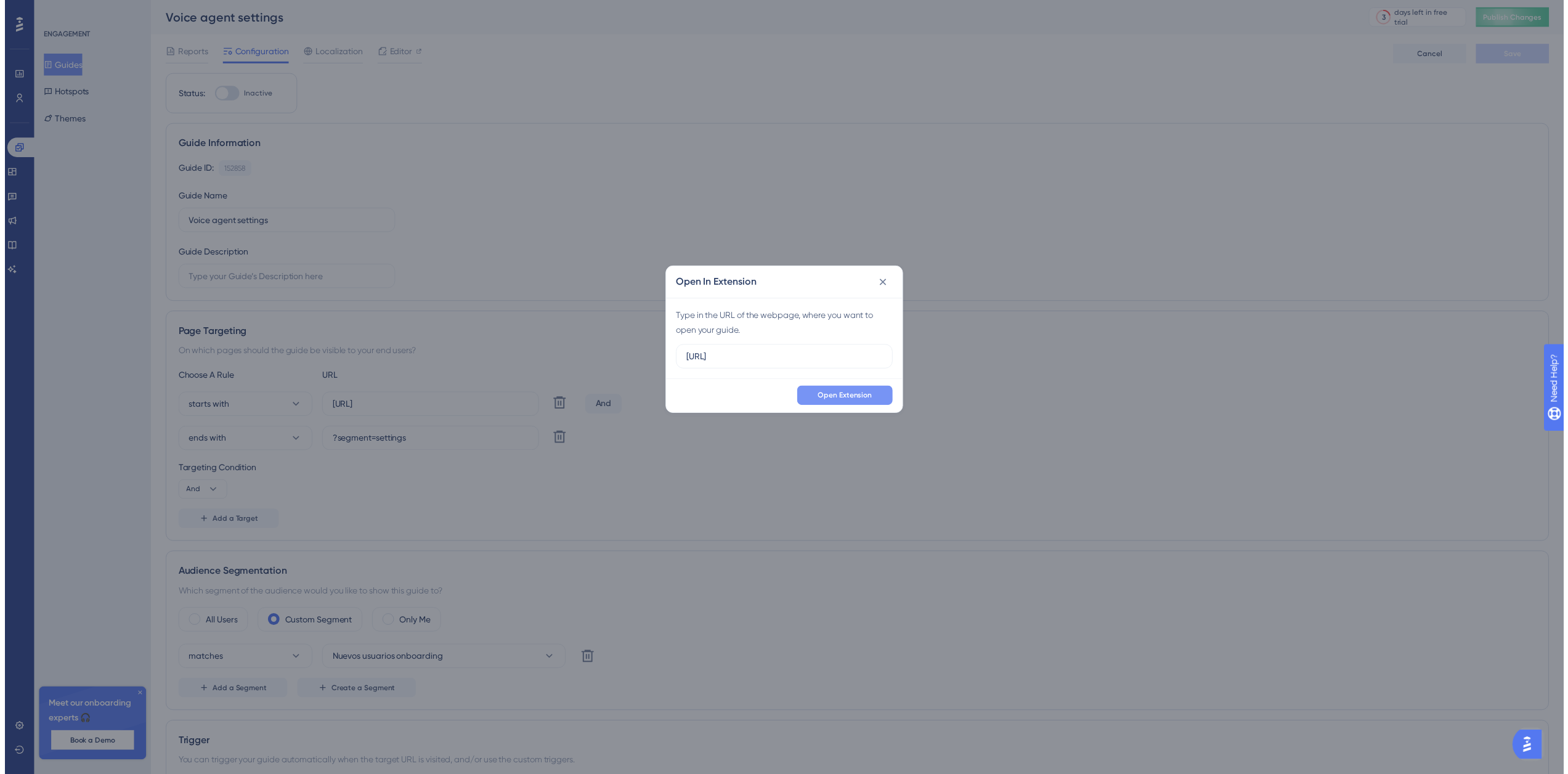
scroll to position [0, 0]
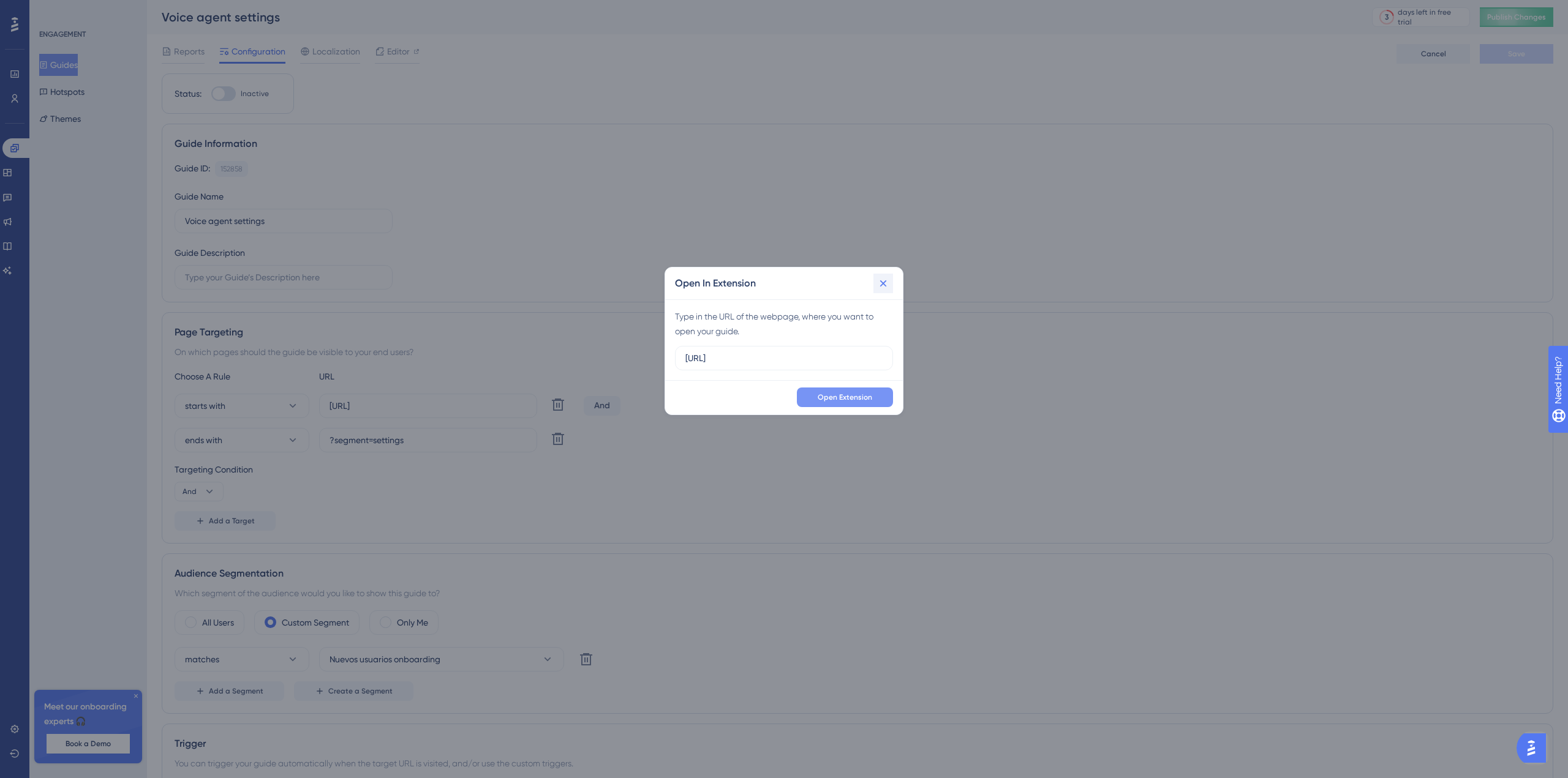
click at [886, 281] on icon at bounding box center [883, 283] width 13 height 13
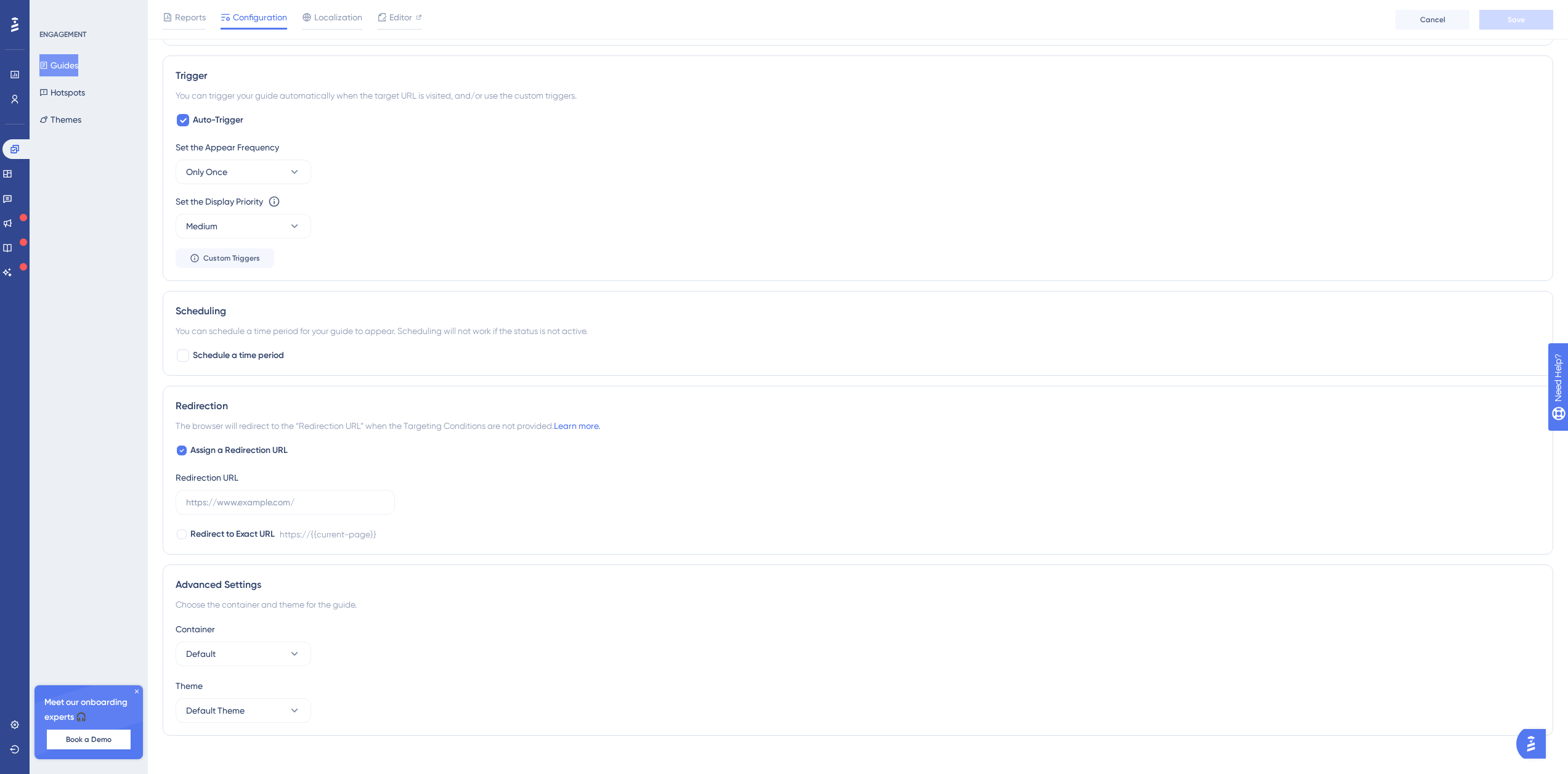
scroll to position [689, 0]
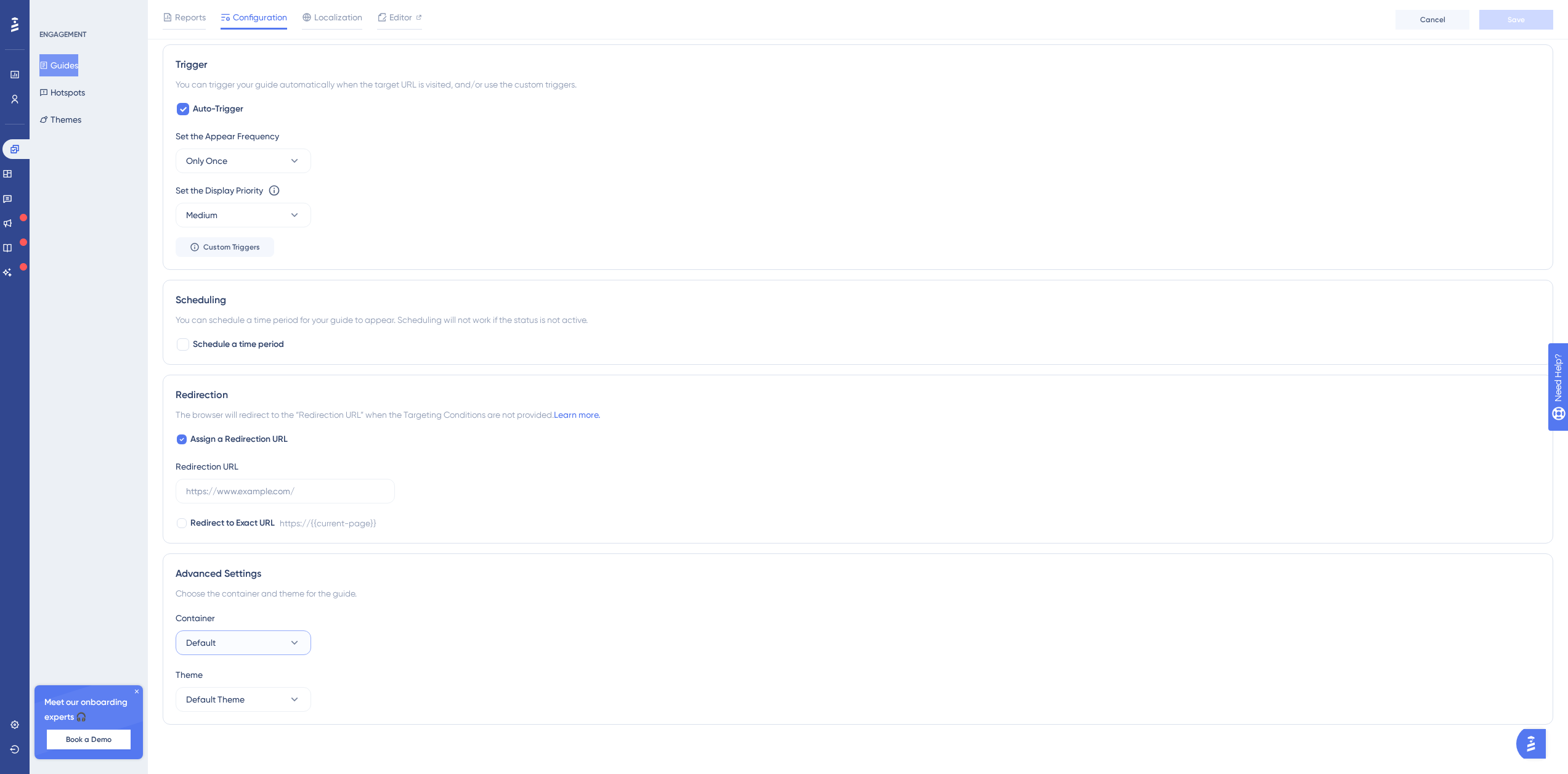
click at [286, 637] on button "Default" at bounding box center [244, 642] width 136 height 24
click at [378, 620] on div "Container" at bounding box center [858, 618] width 1365 height 14
click at [214, 520] on span "Redirect to Exact URL" at bounding box center [232, 523] width 84 height 14
click at [217, 520] on span "Redirect to Exact URL" at bounding box center [232, 523] width 84 height 14
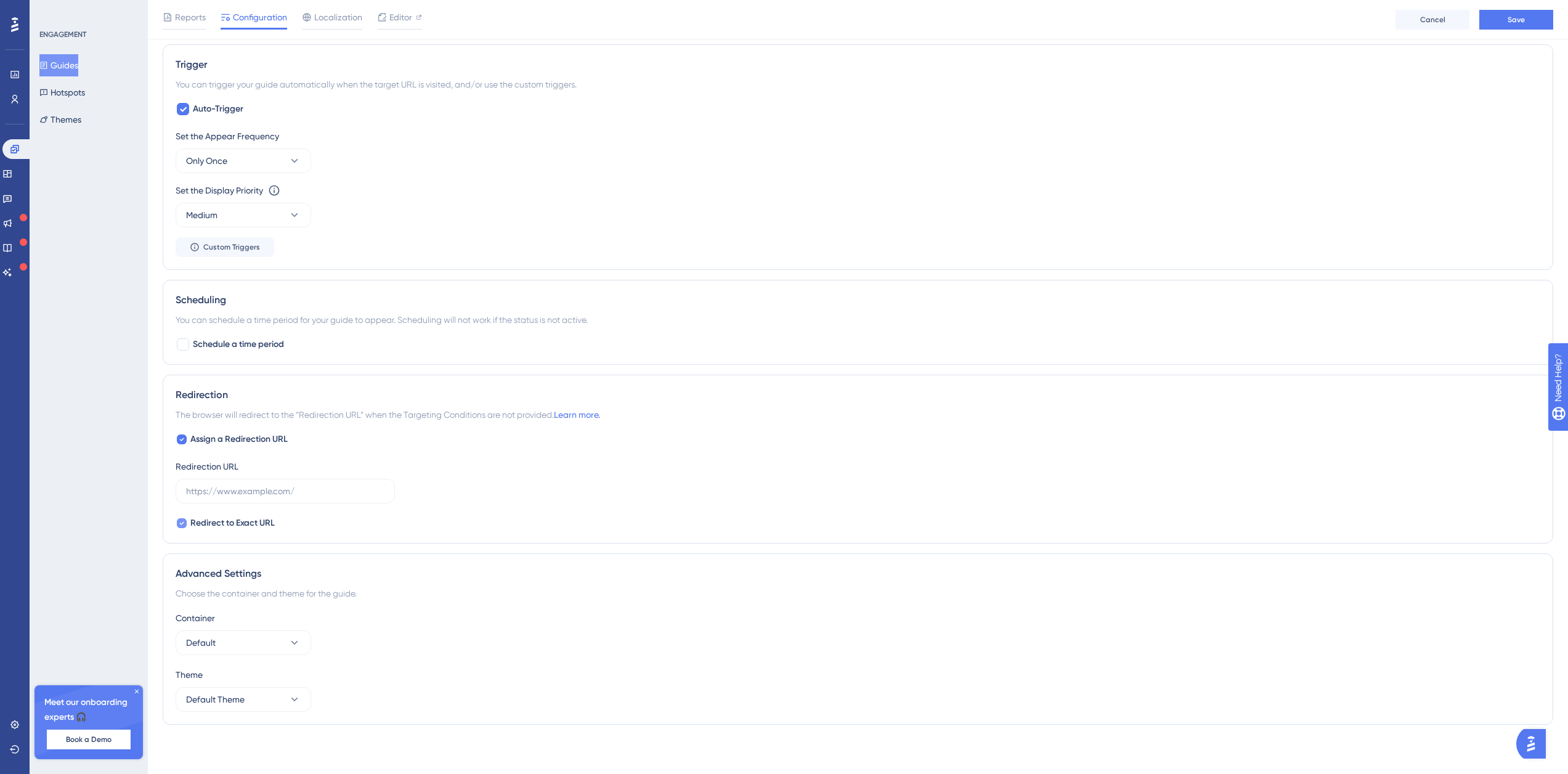
click at [217, 520] on span "Redirect to Exact URL" at bounding box center [232, 523] width 84 height 14
checkbox input "false"
click at [235, 496] on input "text" at bounding box center [285, 491] width 198 height 14
click at [219, 433] on span "Assign a Redirection URL" at bounding box center [239, 439] width 98 height 14
checkbox input "false"
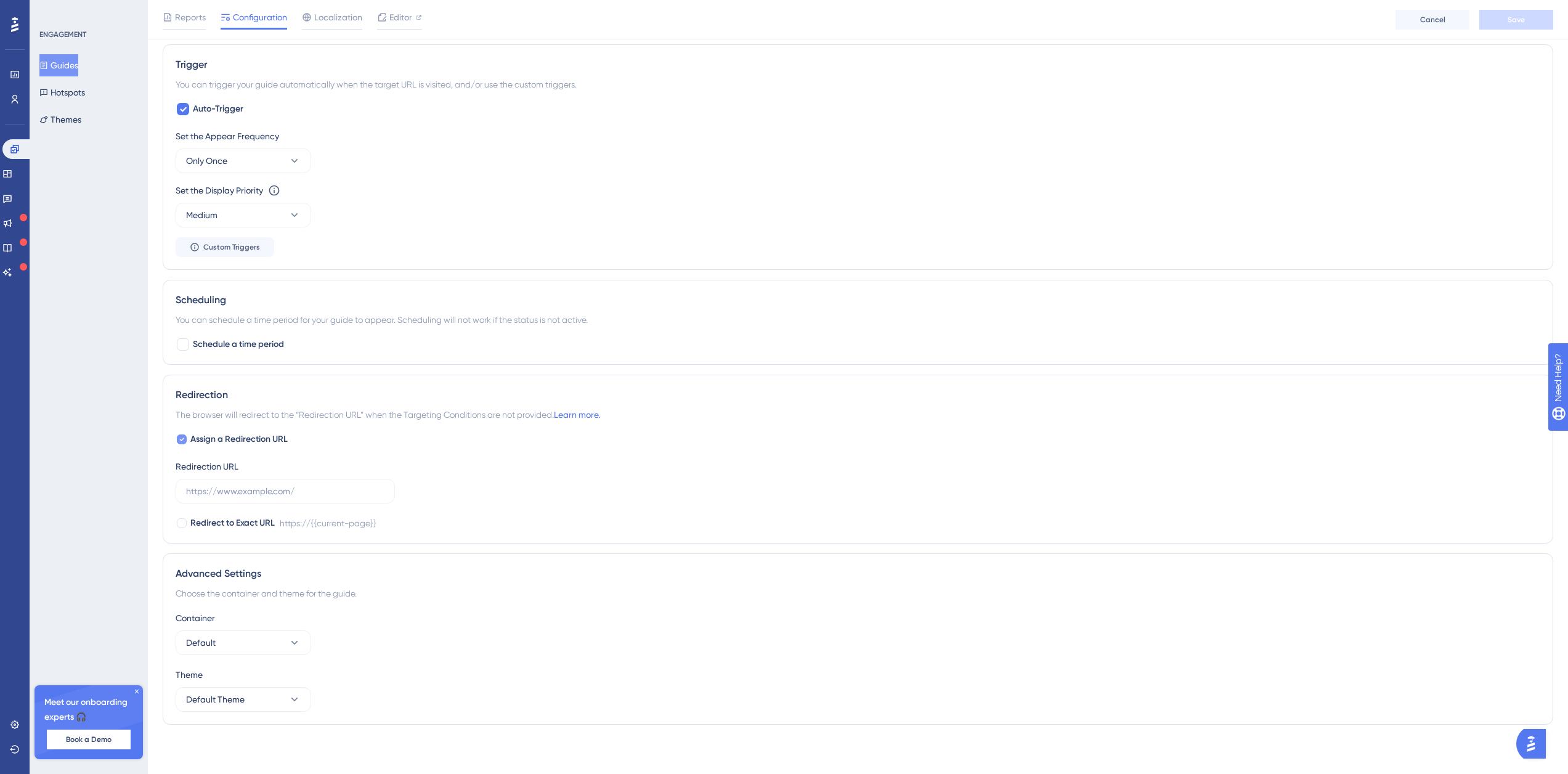
scroll to position [605, 0]
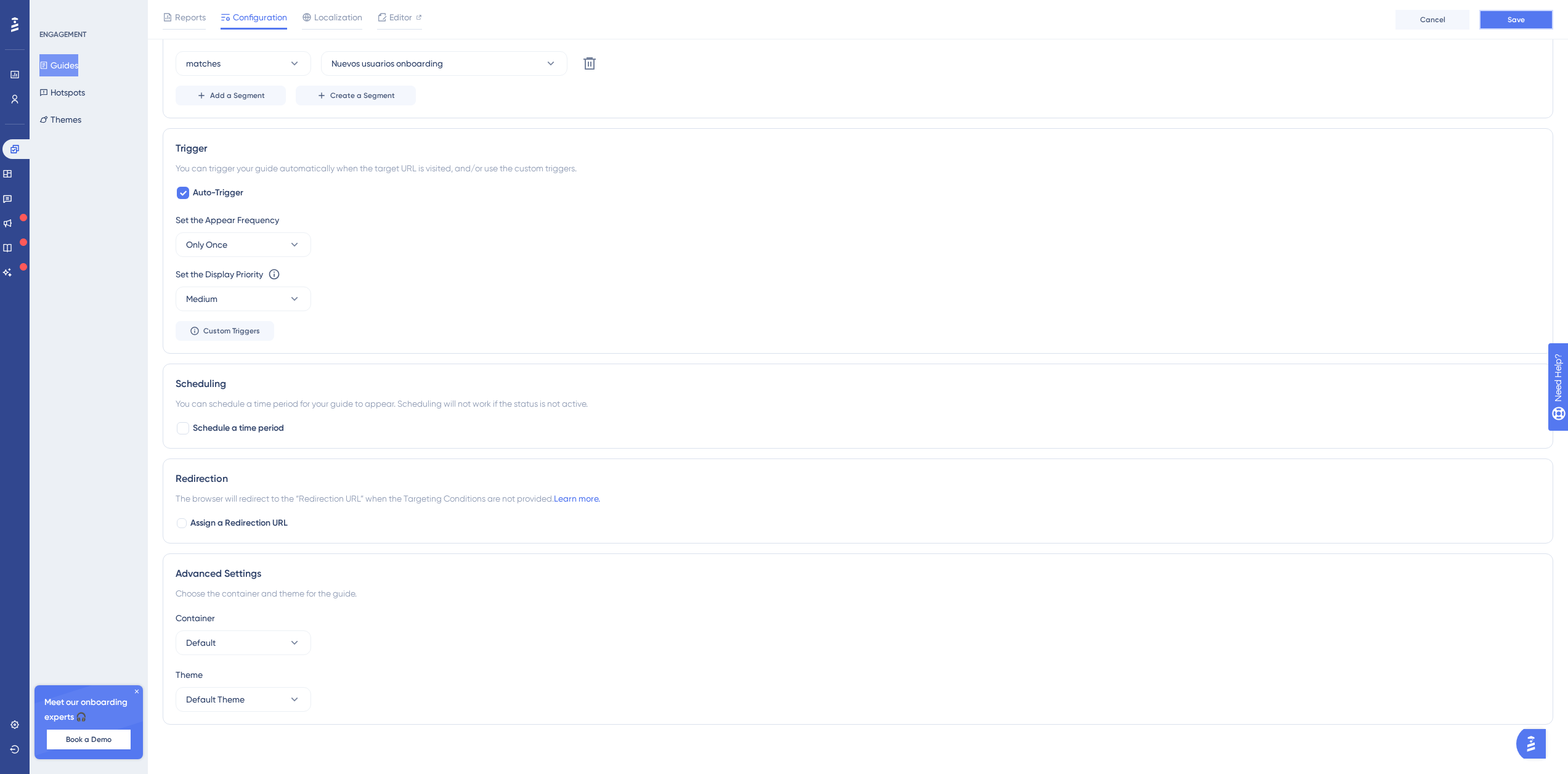
click at [1527, 19] on button "Save" at bounding box center [1516, 20] width 74 height 20
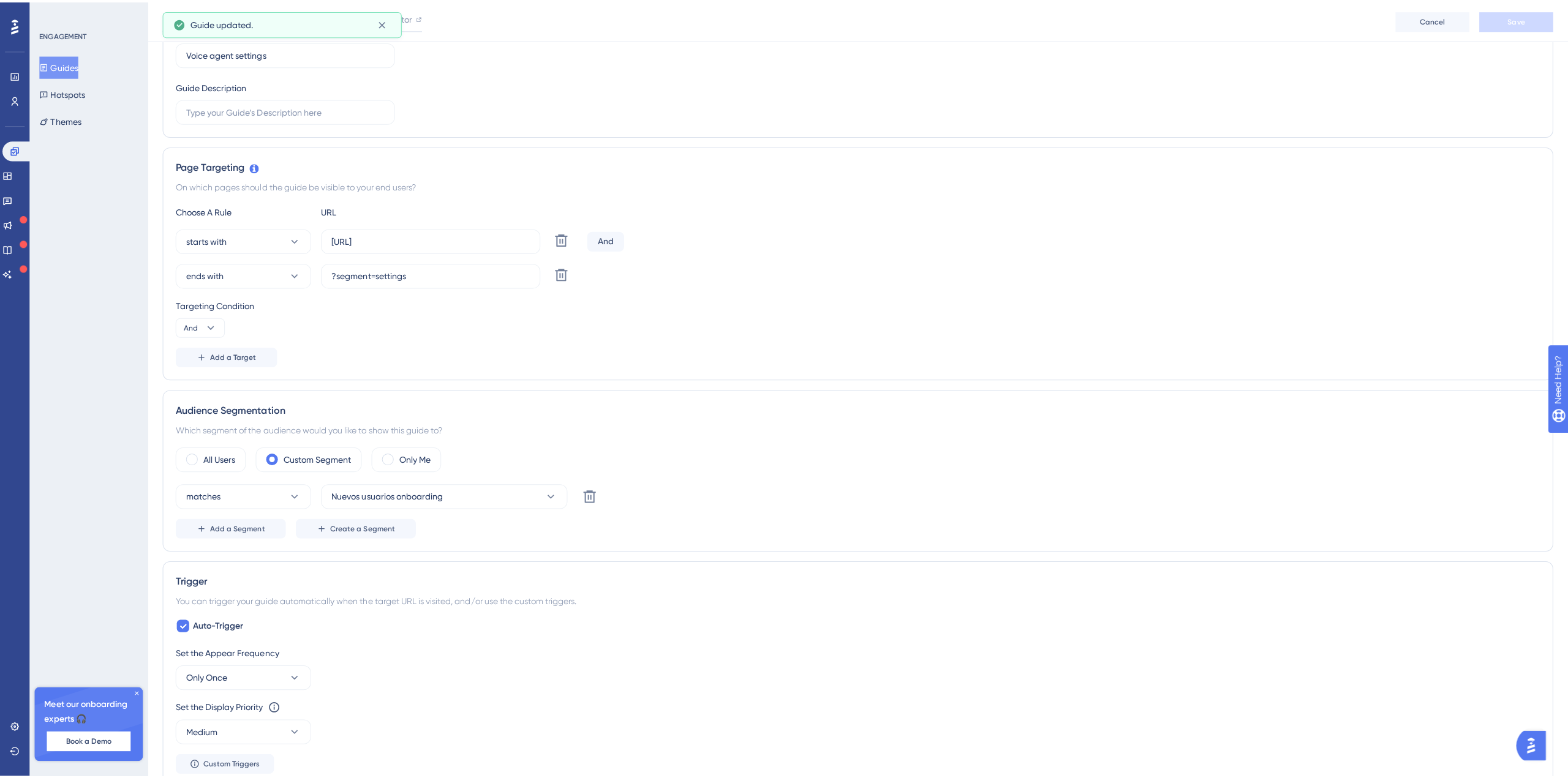
scroll to position [0, 0]
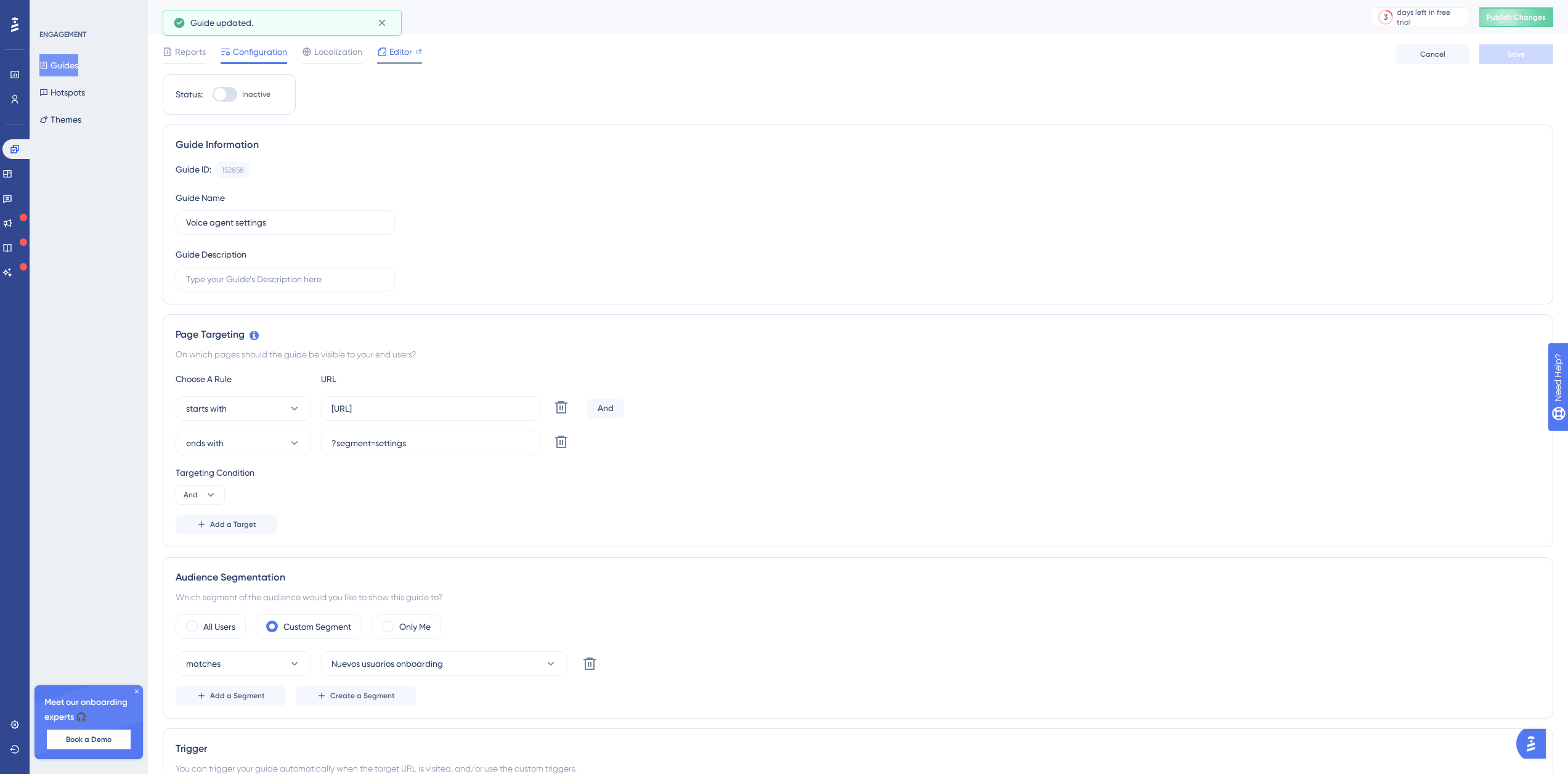
click at [397, 52] on span "Editor" at bounding box center [400, 52] width 23 height 14
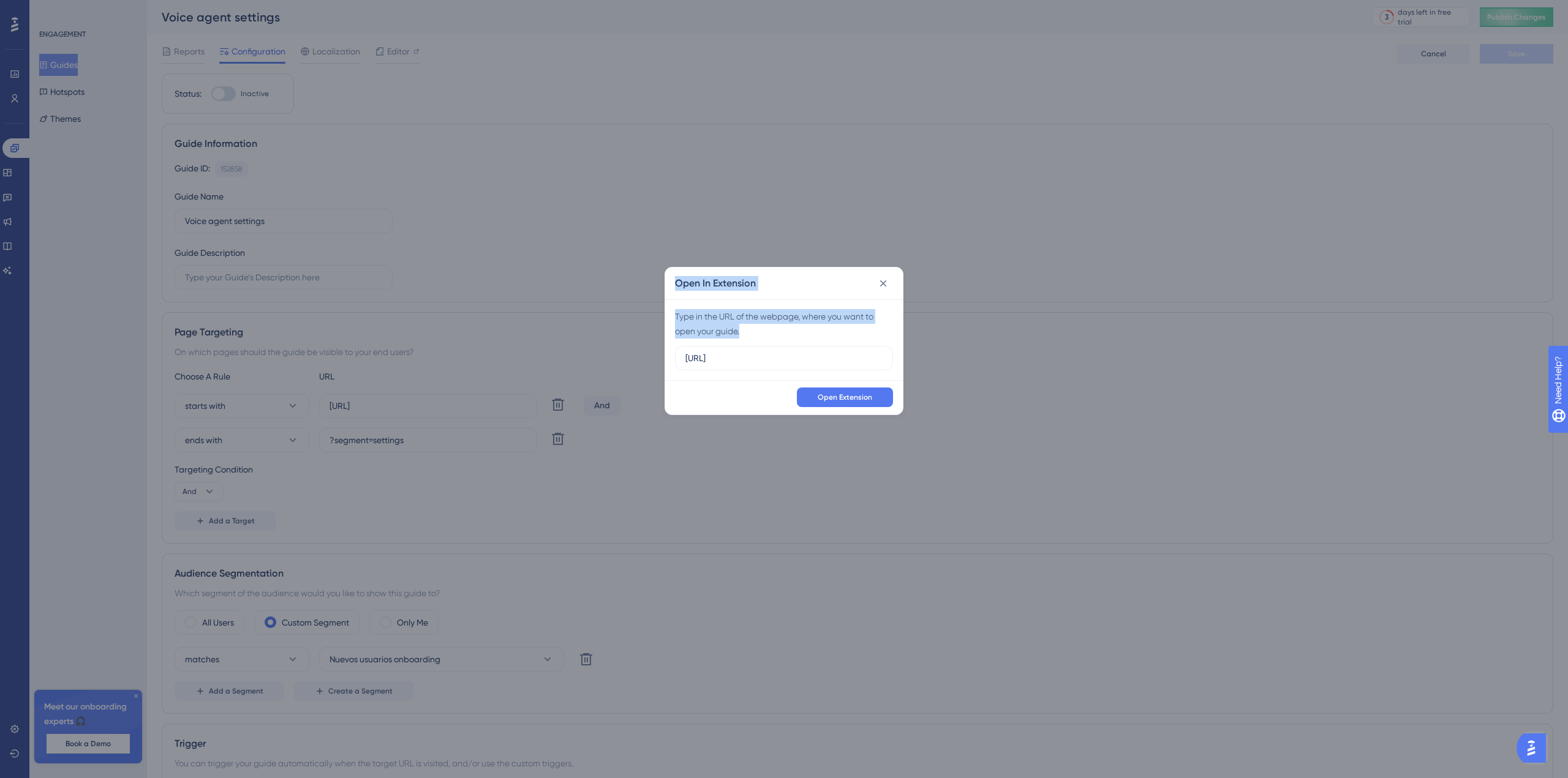
drag, startPoint x: 800, startPoint y: 351, endPoint x: 644, endPoint y: 344, distance: 156.2
click at [644, 344] on div "Open In Extension Type in the URL of the webpage, where you want to open your g…" at bounding box center [784, 389] width 1568 height 778
click at [778, 353] on input "https://app.dev.dapta.ai" at bounding box center [784, 358] width 197 height 13
drag, startPoint x: 806, startPoint y: 363, endPoint x: 616, endPoint y: 355, distance: 190.2
click at [616, 355] on div "Open In Extension Type in the URL of the webpage, where you want to open your g…" at bounding box center [784, 389] width 1568 height 778
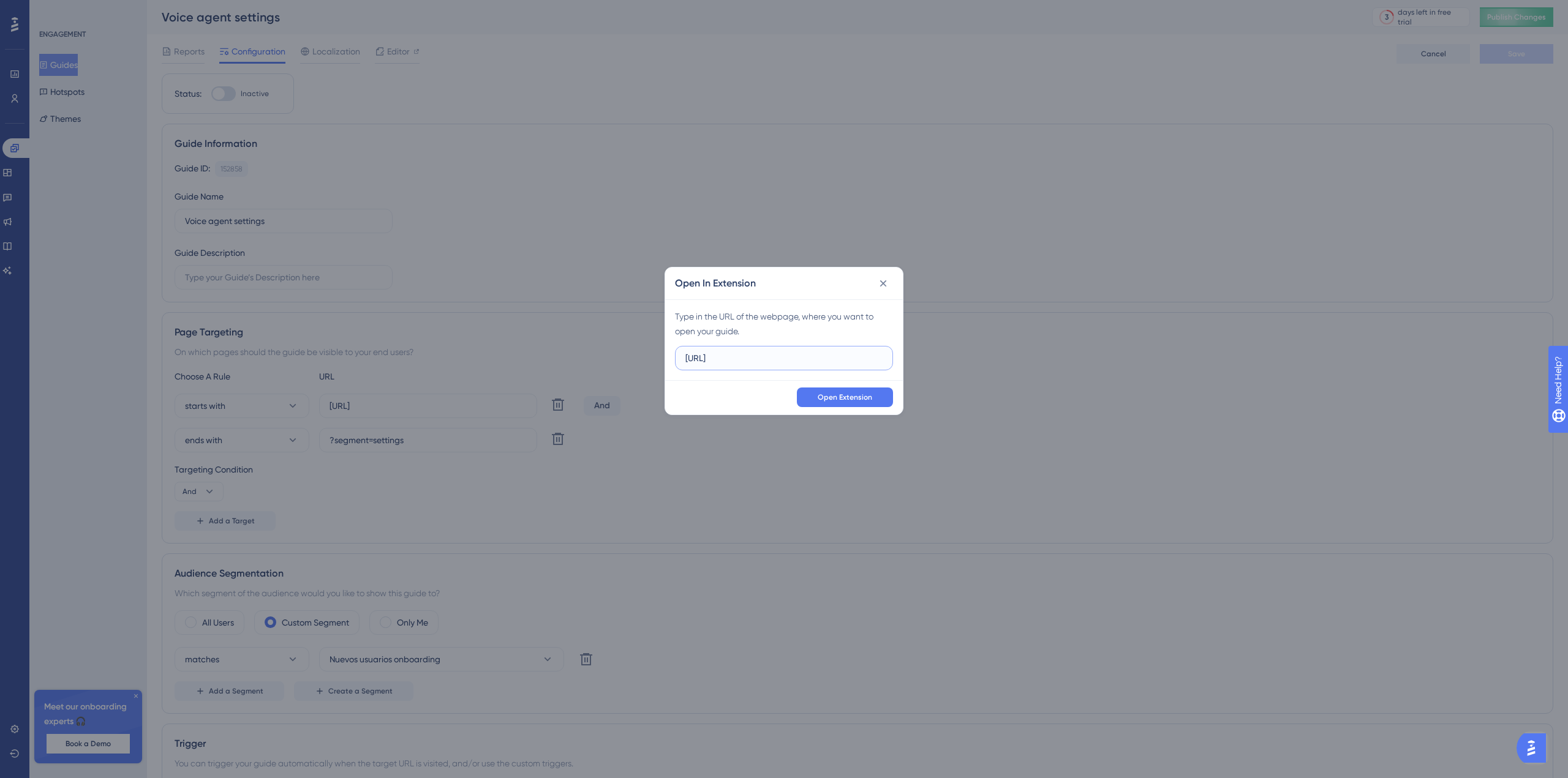
paste input "apta.ai/agents-studio/voice-agents/"
type input "https://app.dapta.ai/agents-studio/voice-agents/"
click at [873, 396] on button "Open Extension" at bounding box center [845, 398] width 96 height 20
